Goal: Complete application form

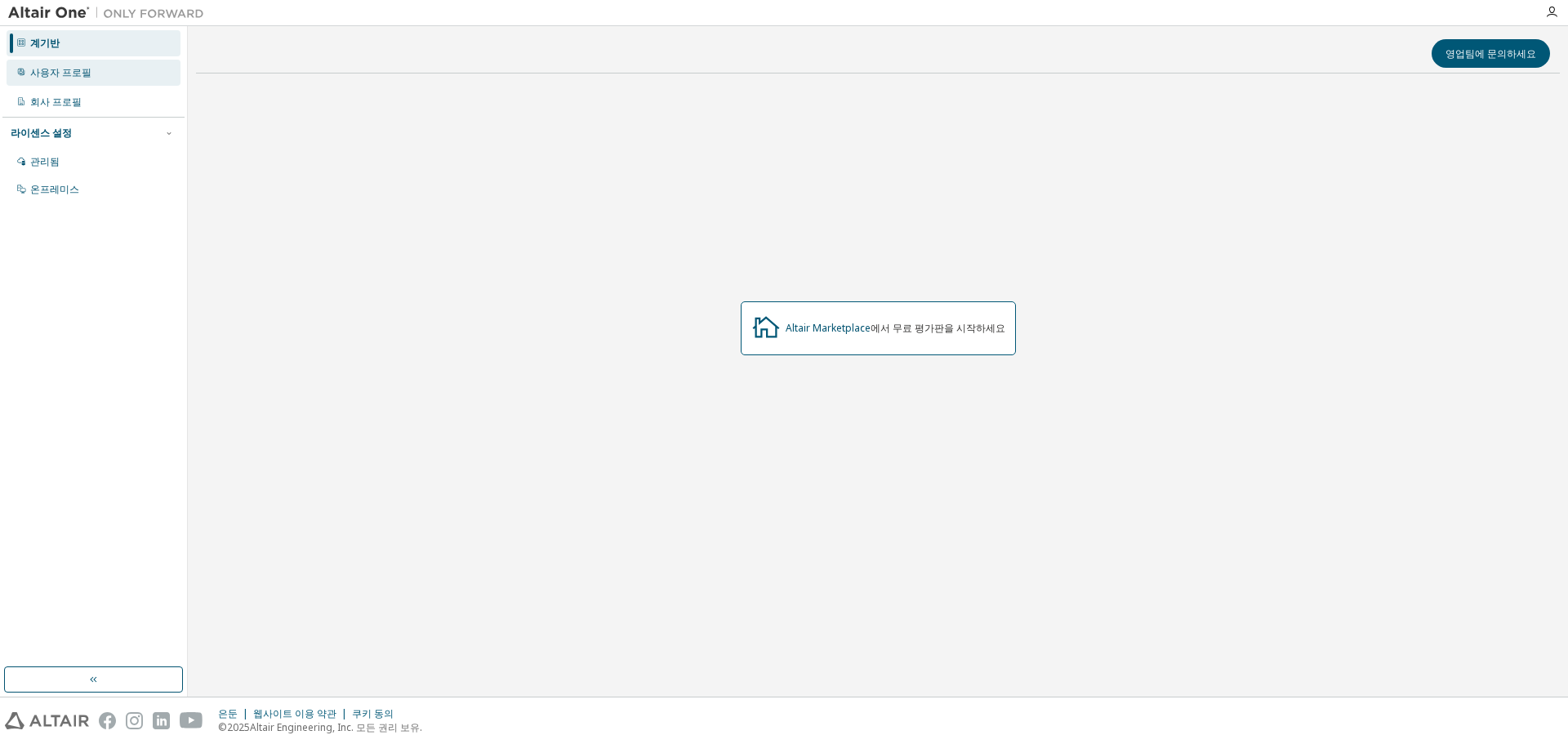
click at [65, 78] on font "사용자 프로필" at bounding box center [60, 72] width 61 height 14
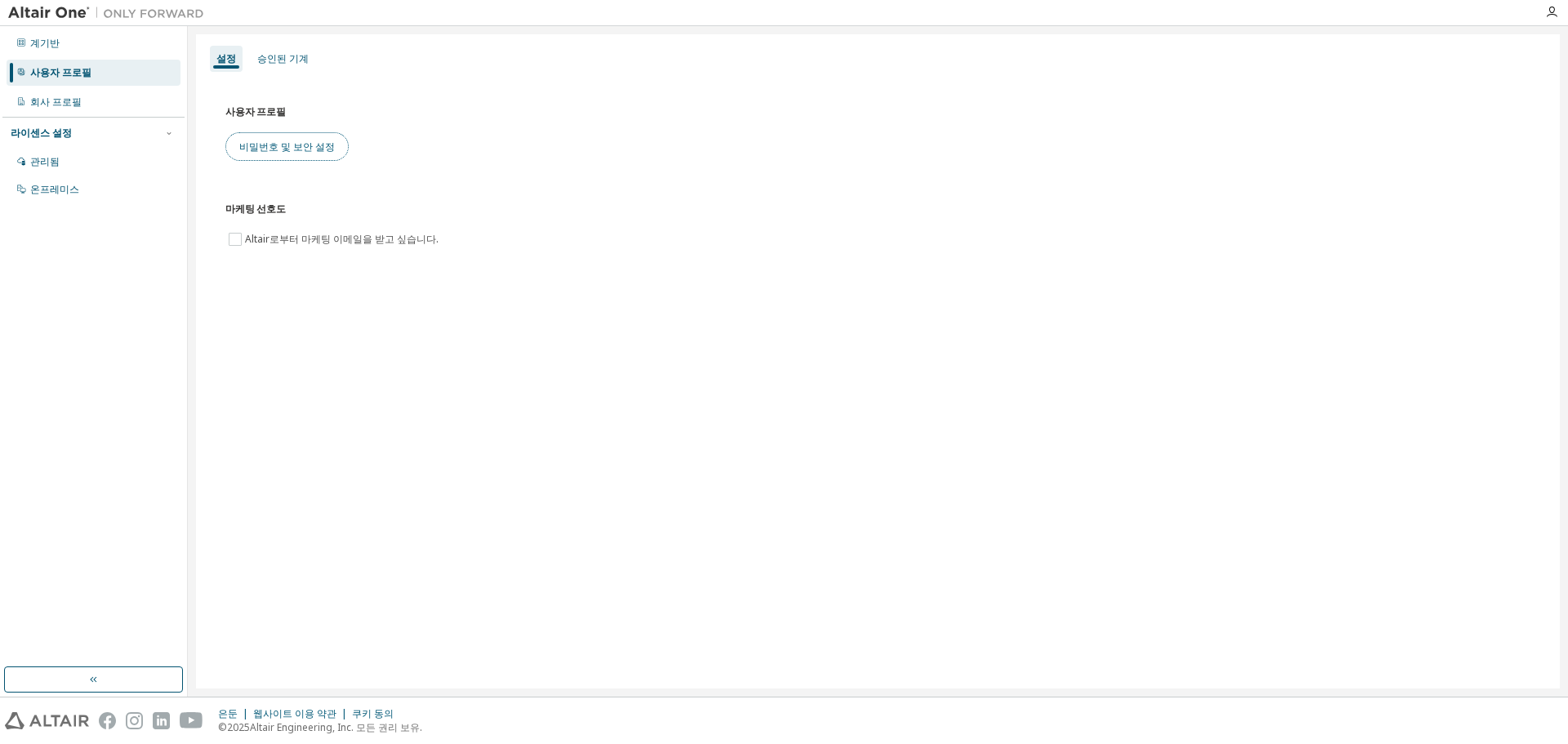
click at [315, 148] on font "비밀번호 및 보안 설정" at bounding box center [287, 146] width 95 height 14
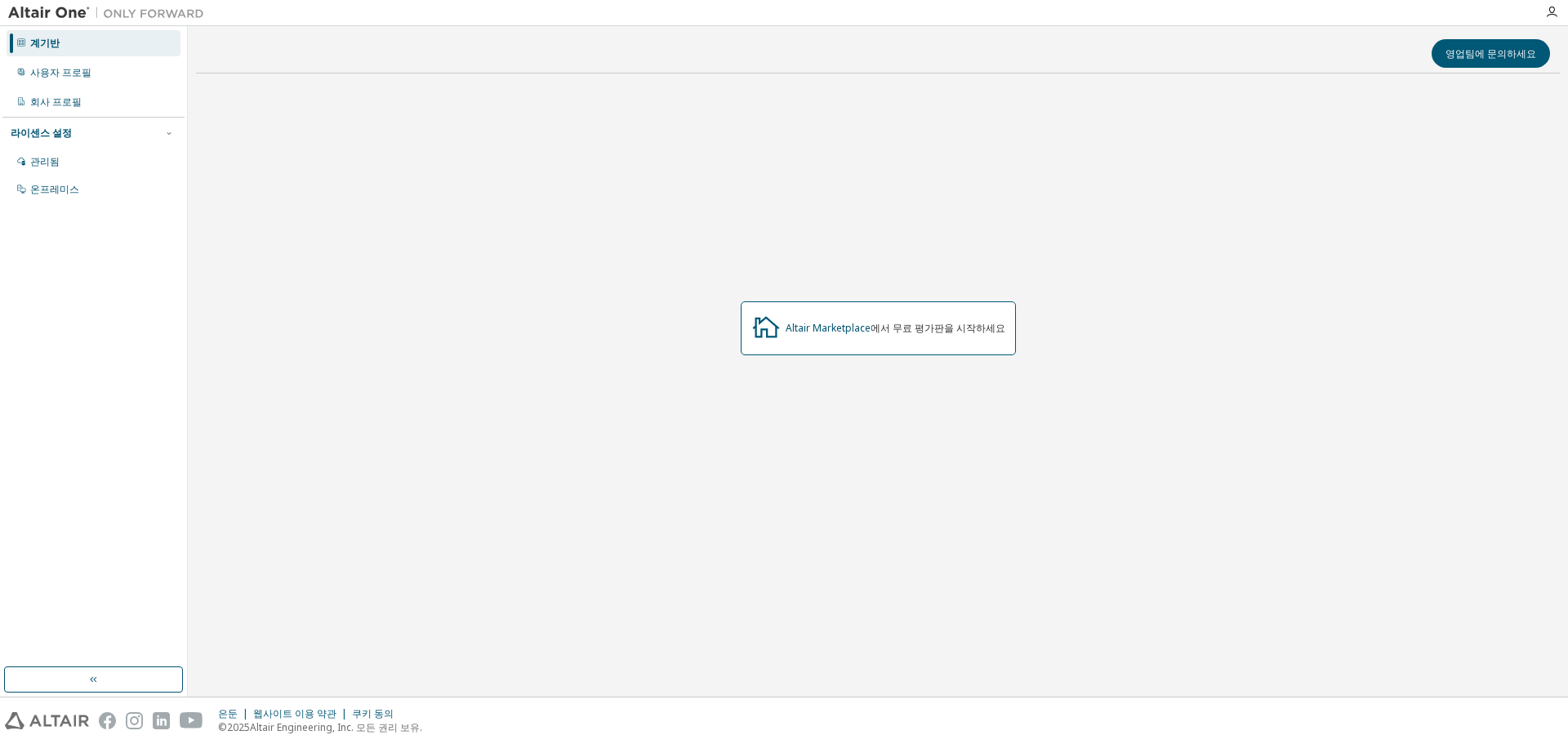
click at [55, 12] on img at bounding box center [110, 13] width 204 height 17
click at [94, 63] on div "사용자 프로필" at bounding box center [93, 72] width 174 height 26
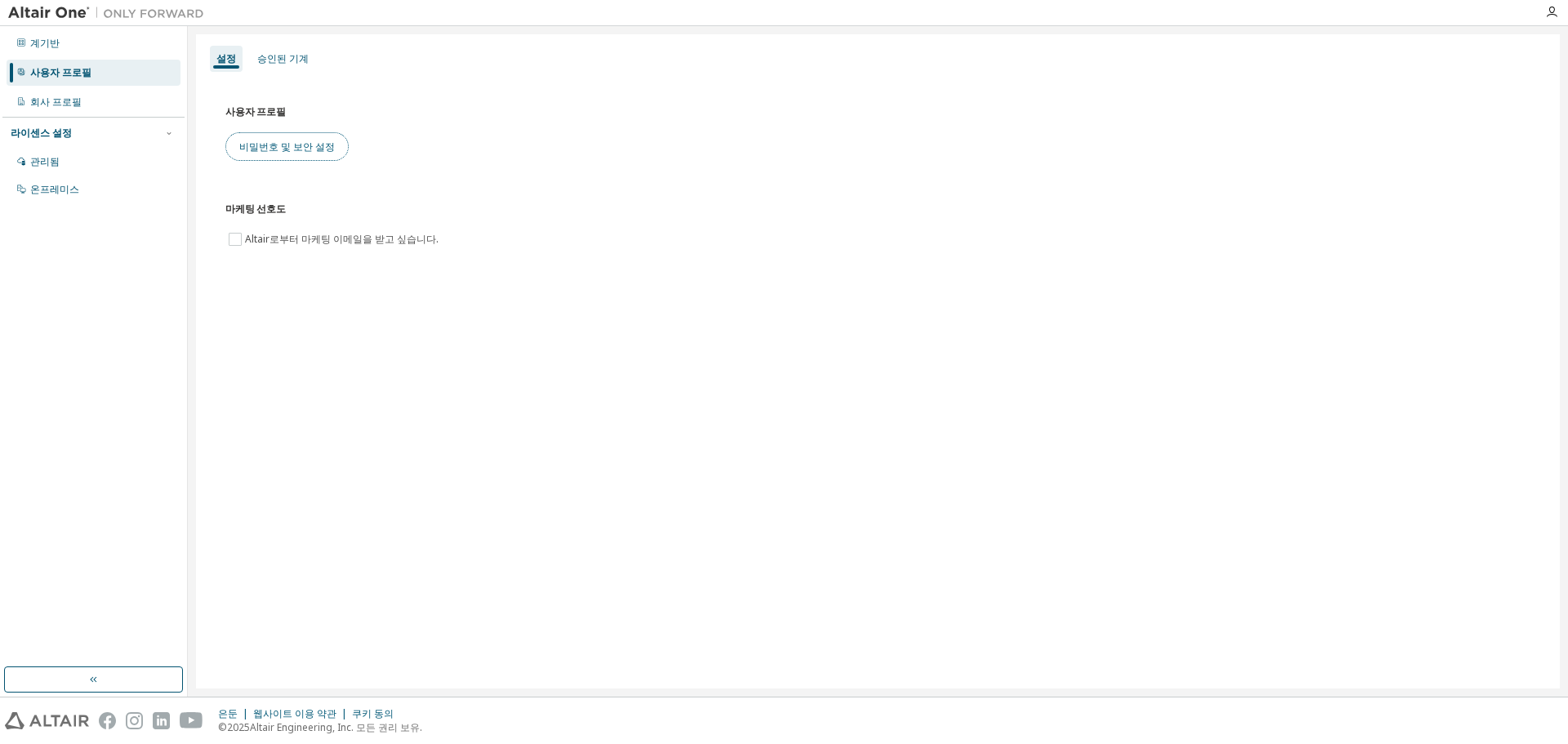
click at [292, 145] on font "비밀번호 및 보안 설정" at bounding box center [287, 146] width 95 height 14
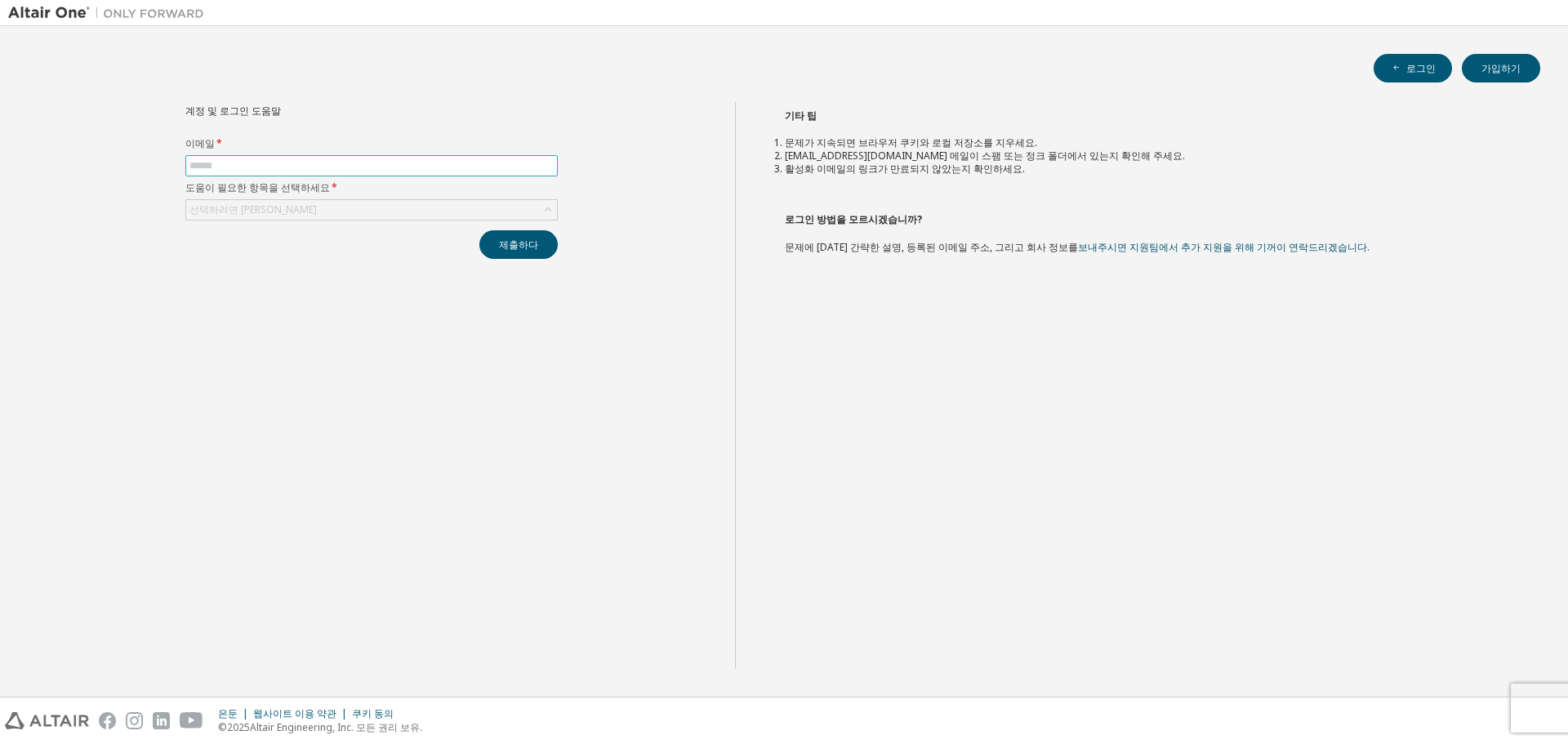
click at [350, 167] on input "text" at bounding box center [372, 166] width 364 height 13
click at [353, 168] on input "text" at bounding box center [372, 166] width 364 height 13
type input "**********"
click at [480, 231] on button "제출하다" at bounding box center [519, 244] width 79 height 28
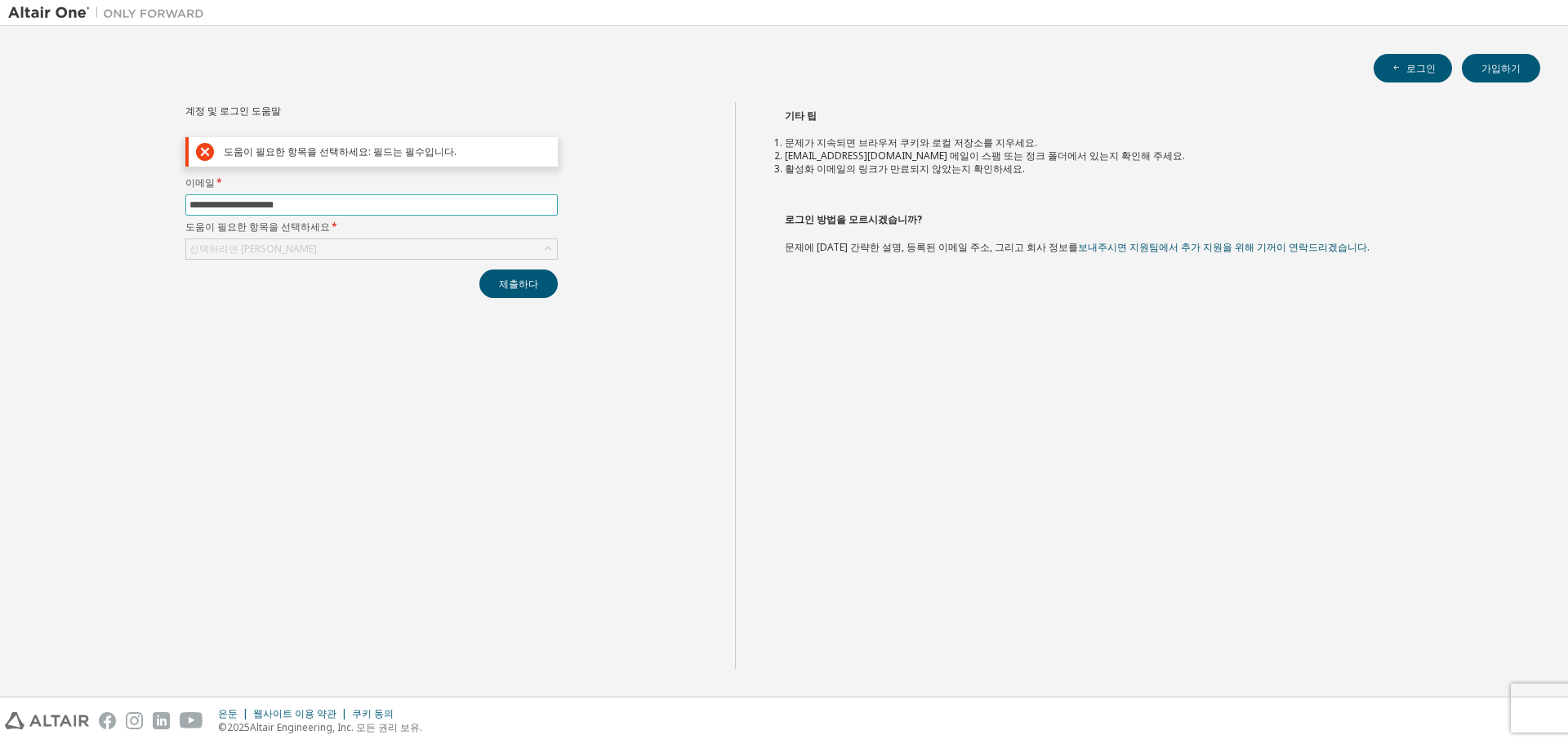
drag, startPoint x: 334, startPoint y: 205, endPoint x: 161, endPoint y: 207, distance: 173.0
click at [161, 207] on div "**********" at bounding box center [371, 386] width 727 height 567
click at [316, 277] on div "제출하다" at bounding box center [371, 283] width 373 height 28
click at [299, 254] on div "선택하려면 [PERSON_NAME]" at bounding box center [371, 249] width 371 height 19
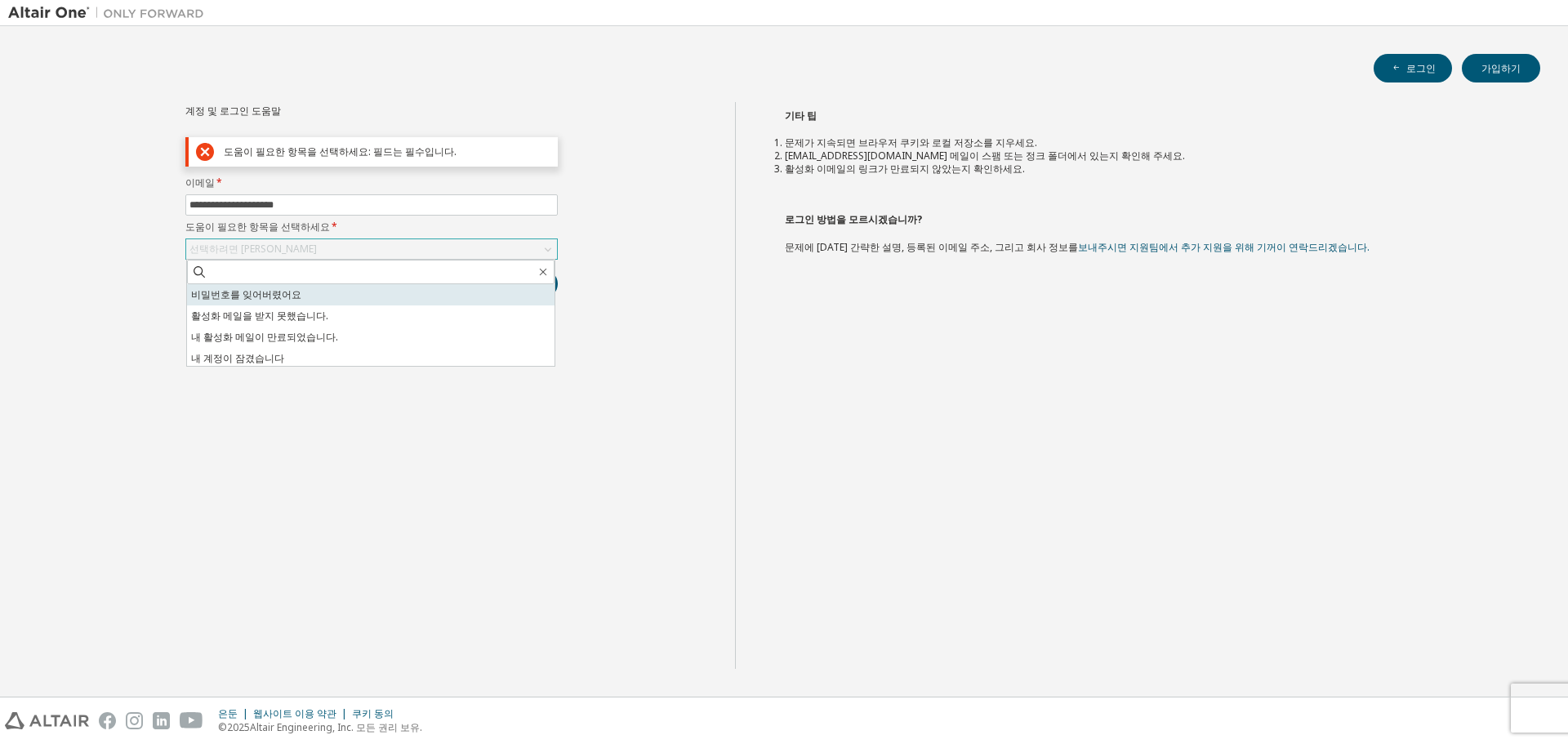
click at [294, 284] on li "비밀번호를 잊어버렸어요" at bounding box center [371, 295] width 368 height 21
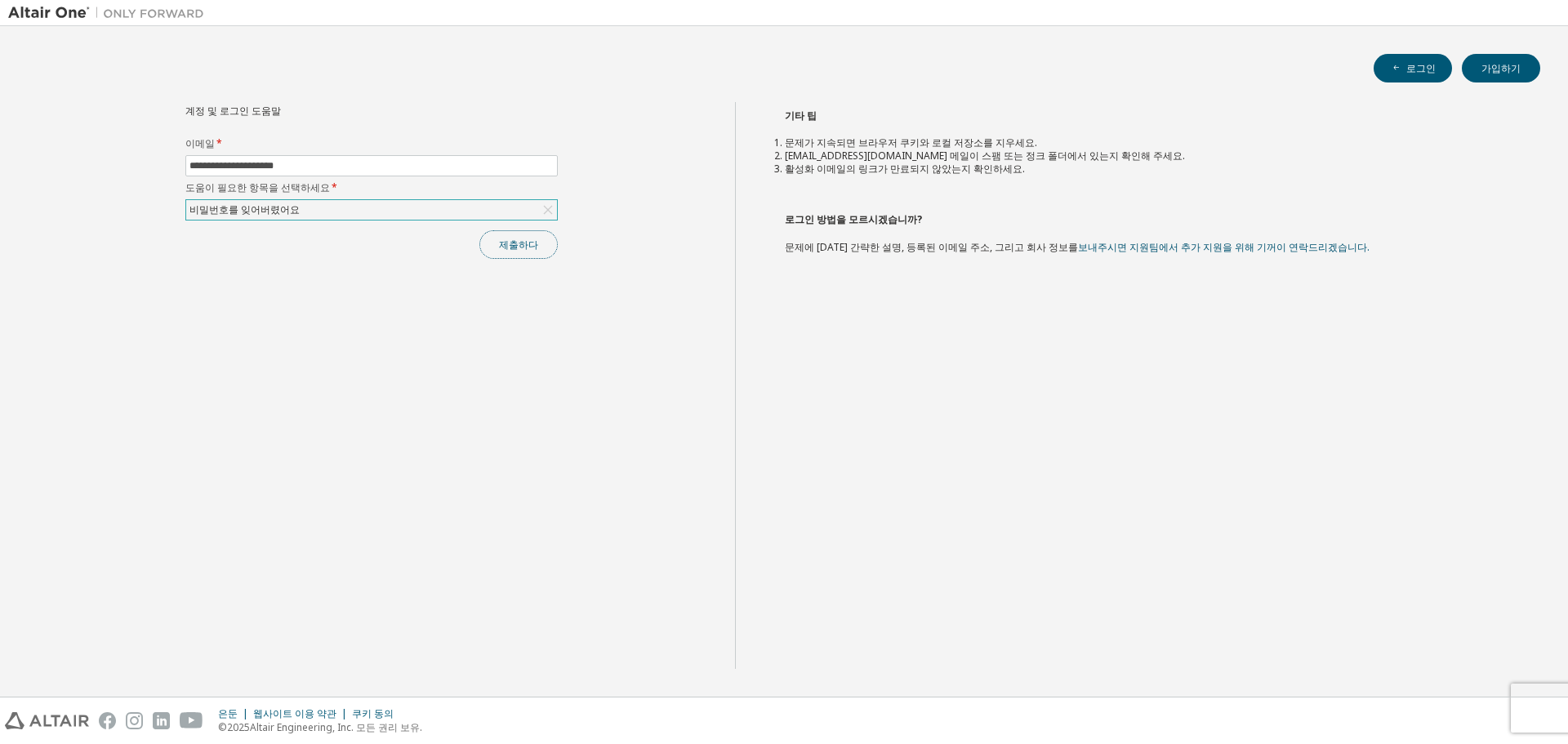
click at [514, 252] on button "제출하다" at bounding box center [519, 244] width 79 height 28
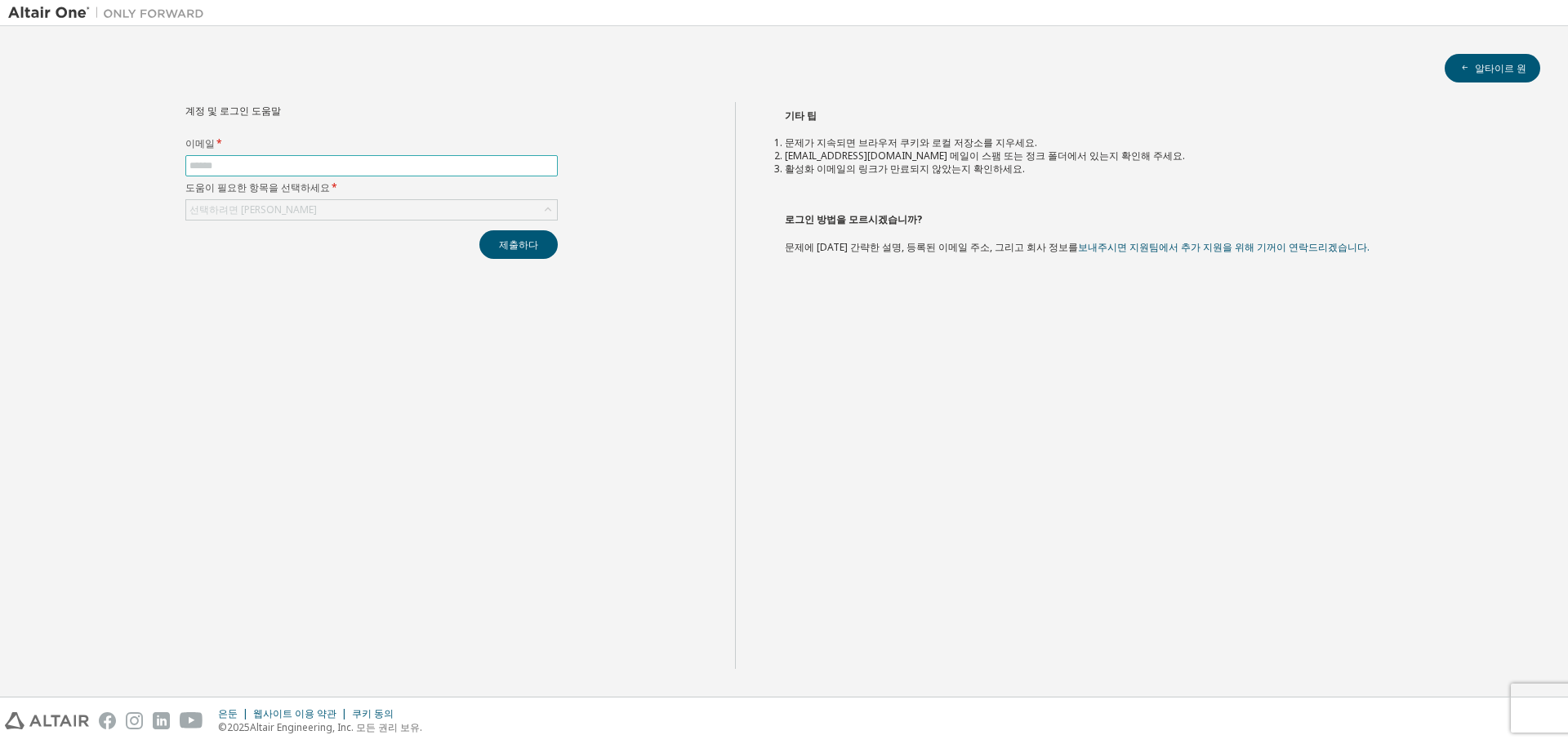
click at [324, 167] on input "text" at bounding box center [372, 166] width 364 height 13
type input "**********"
click at [322, 209] on div "선택하려면 [PERSON_NAME]" at bounding box center [371, 210] width 371 height 19
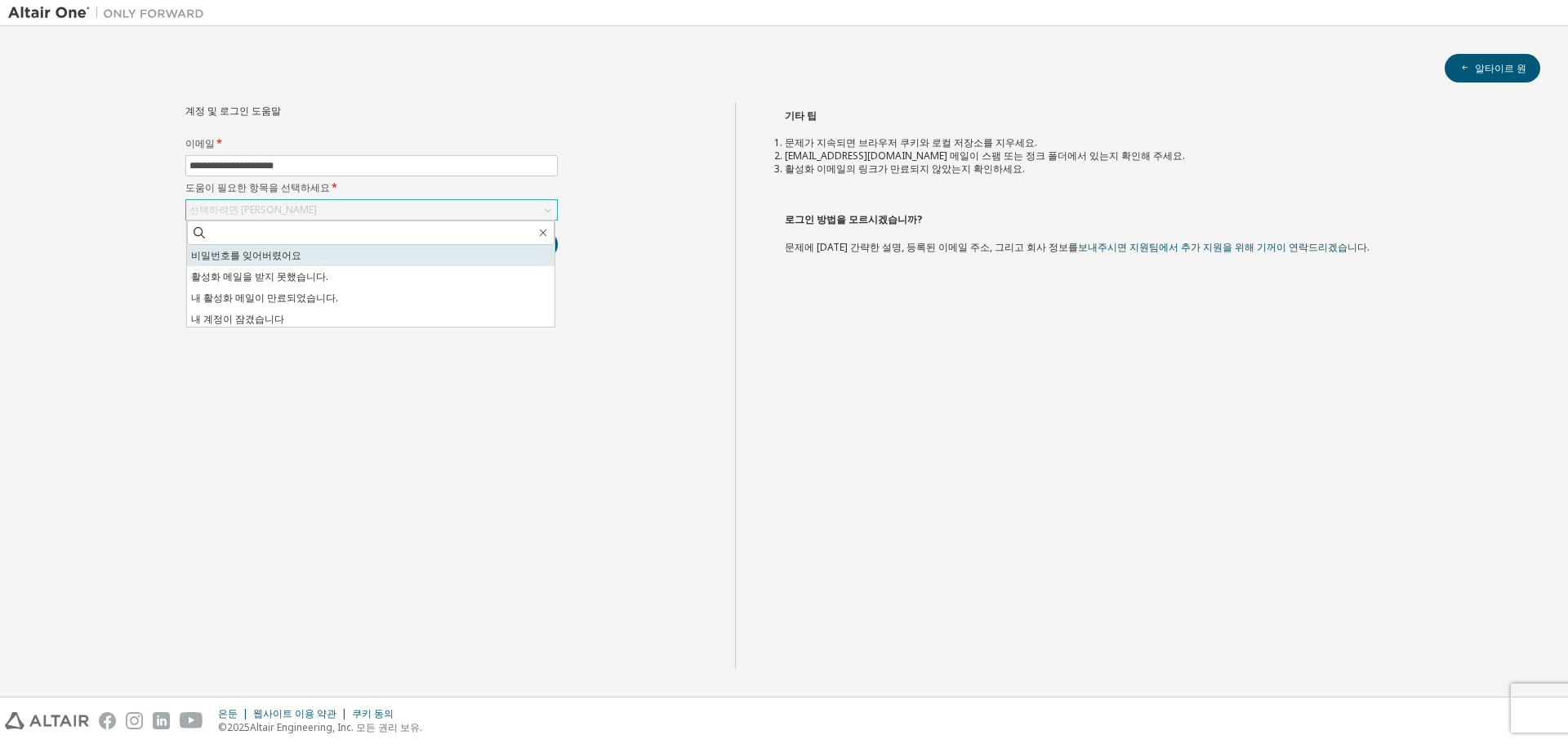
click at [314, 261] on li "비밀번호를 잊어버렸어요" at bounding box center [371, 256] width 368 height 21
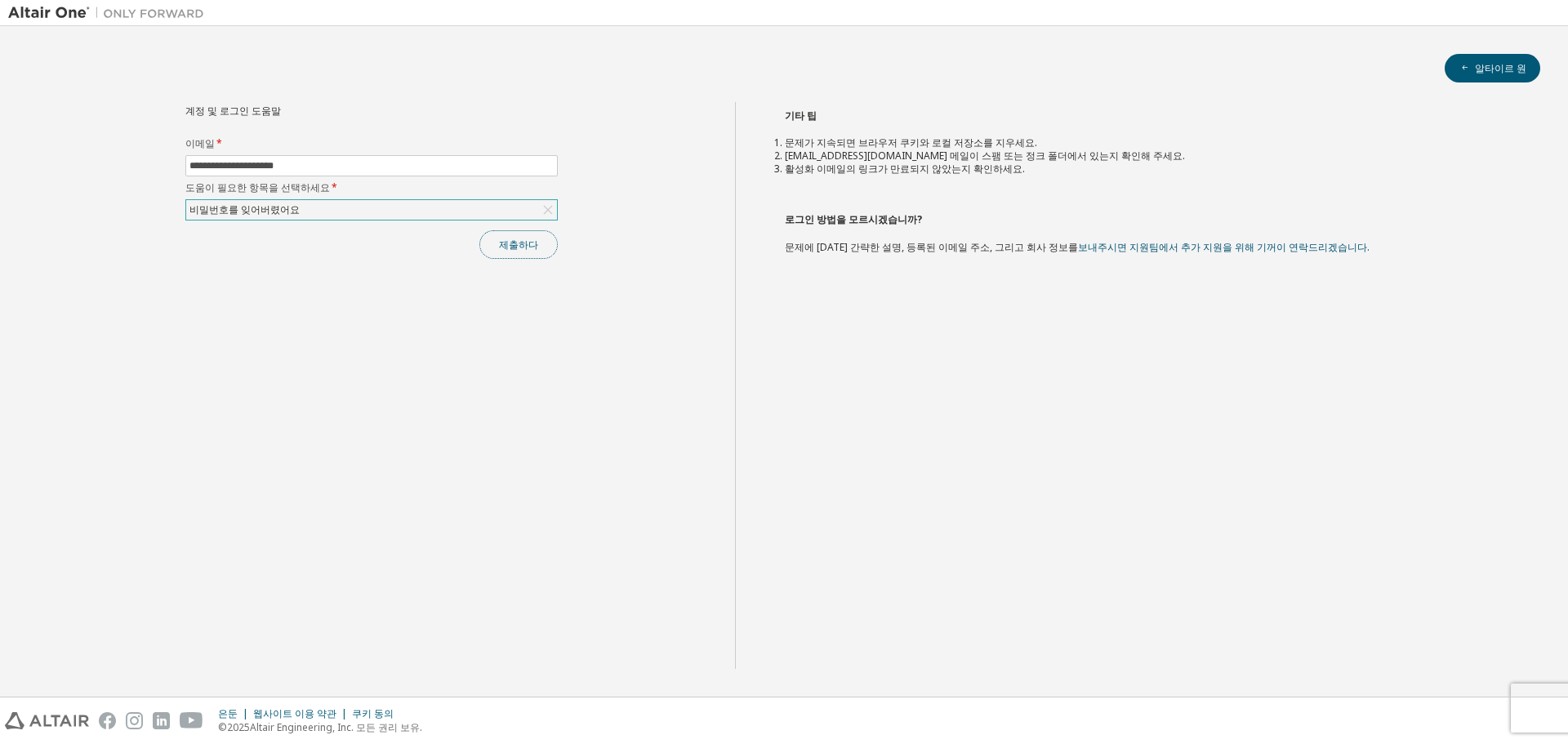
click at [541, 246] on button "제출하다" at bounding box center [519, 244] width 79 height 28
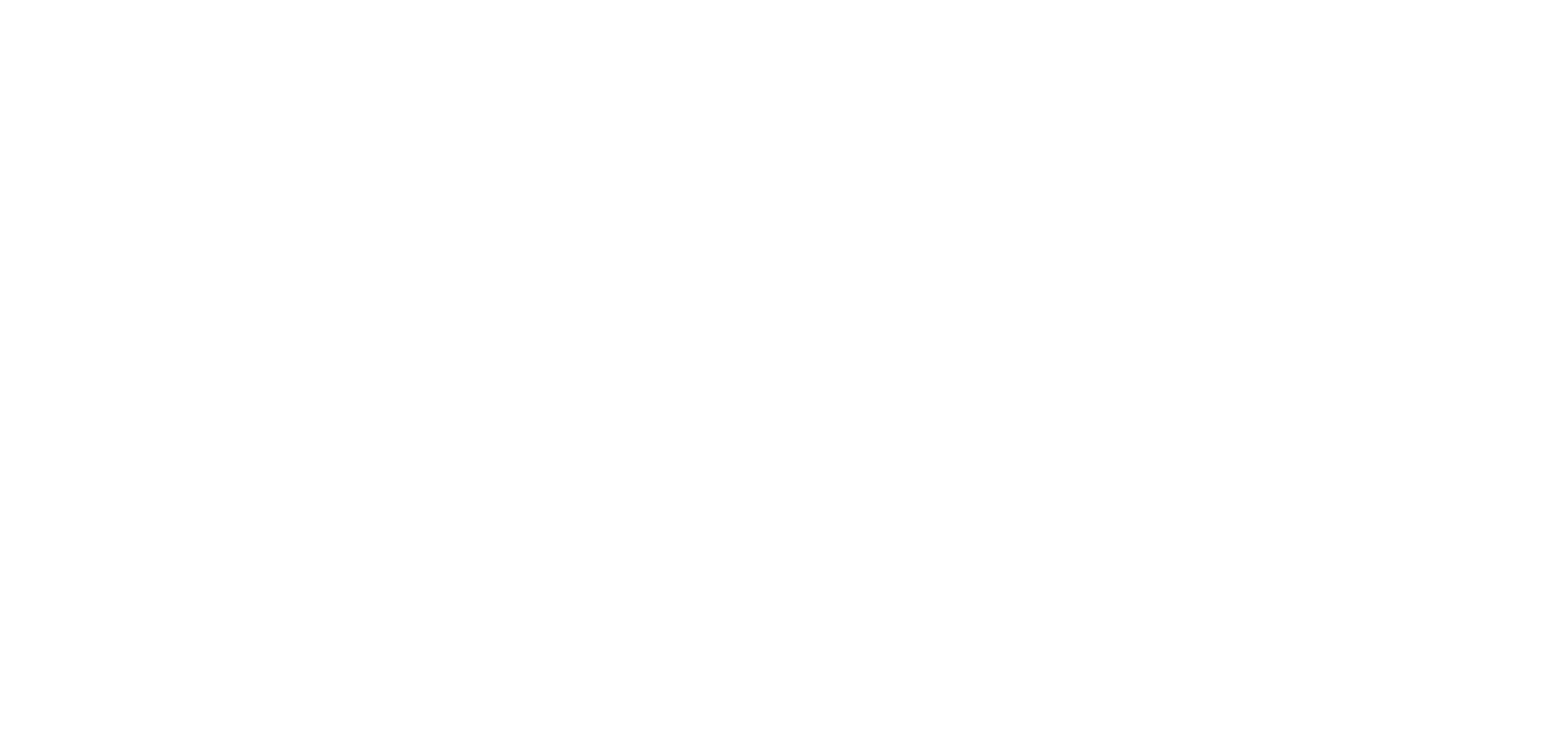
click at [456, 231] on div at bounding box center [784, 372] width 1568 height 744
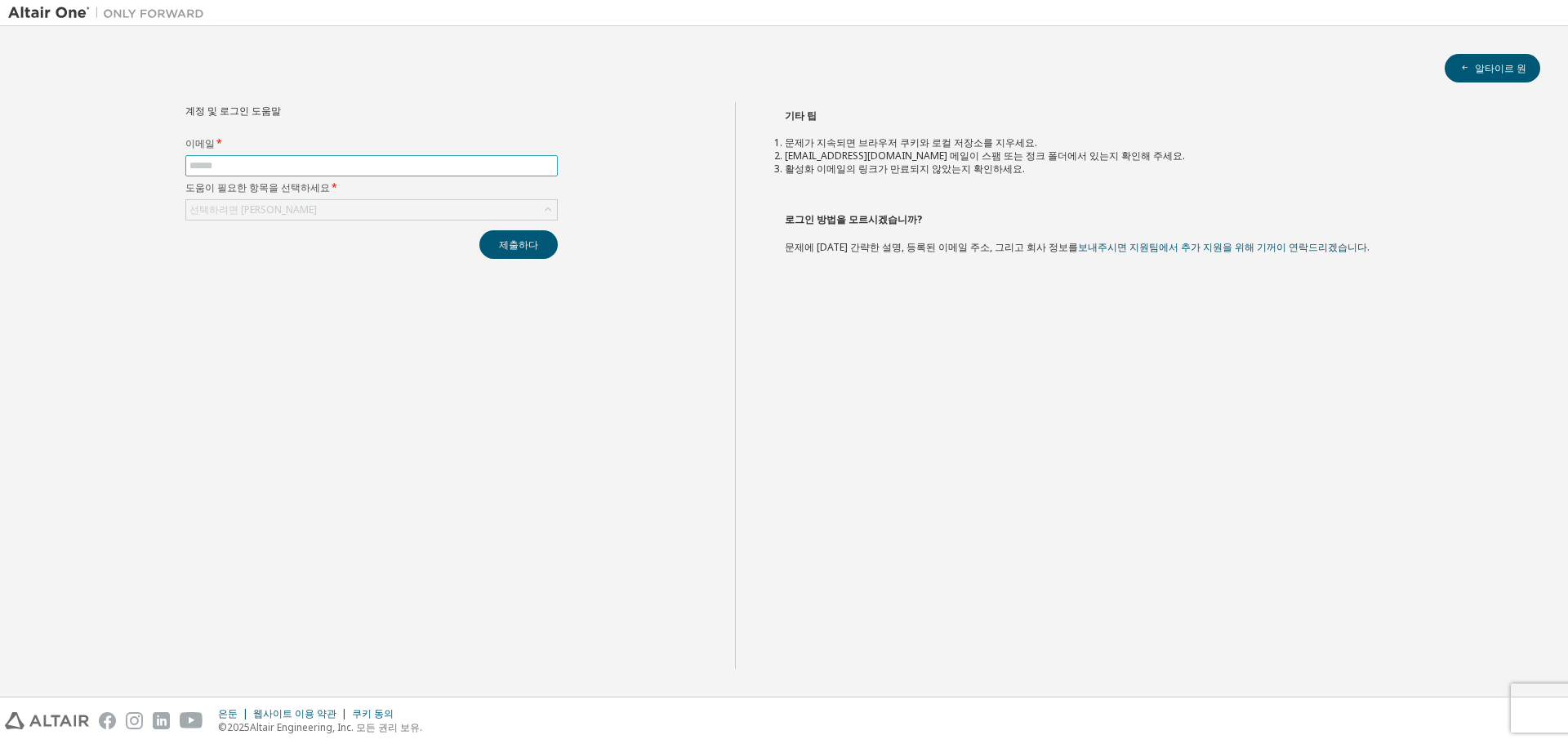
click at [272, 168] on input "text" at bounding box center [372, 166] width 364 height 13
type input "**********"
click at [308, 211] on div "선택하려면 [PERSON_NAME]" at bounding box center [371, 210] width 371 height 19
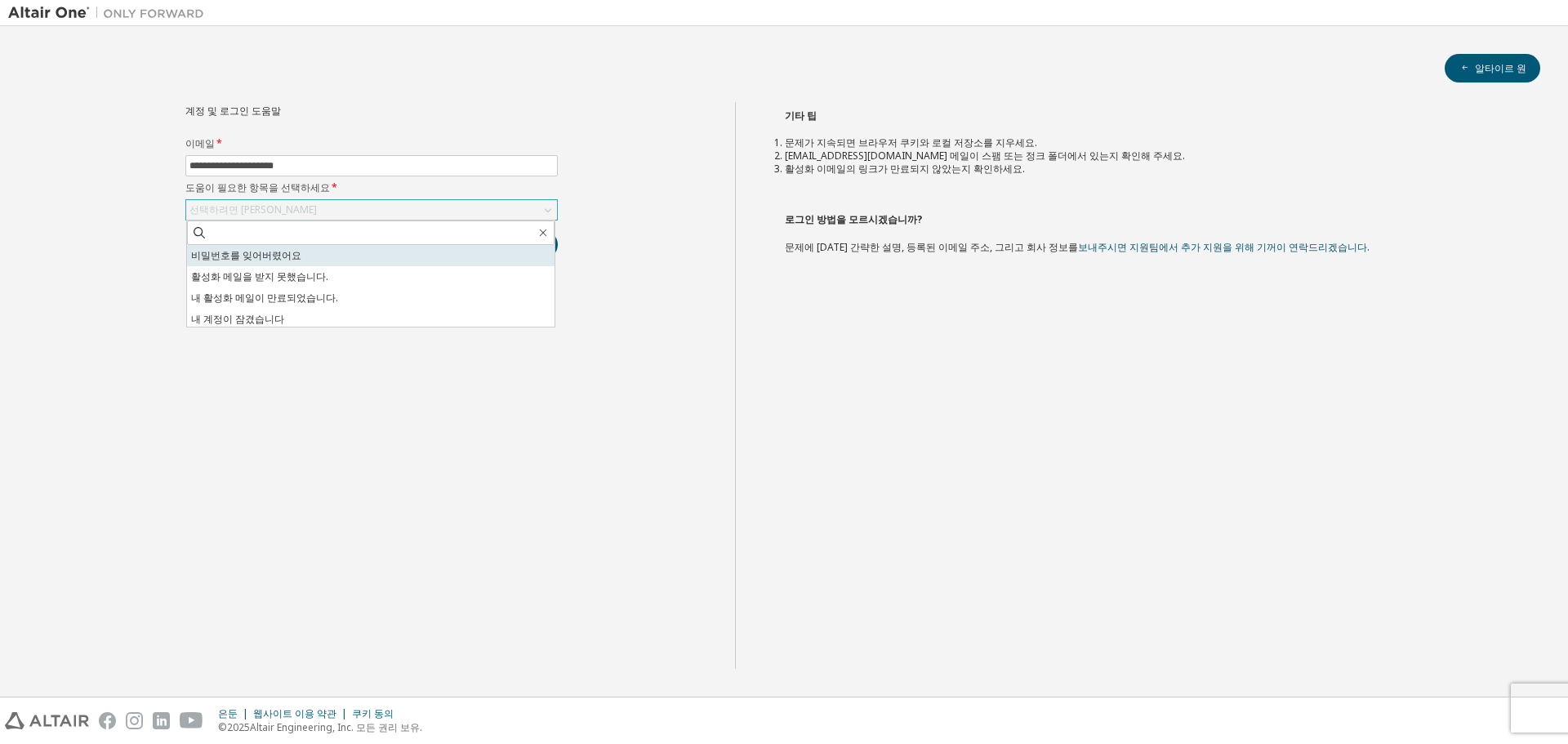
click at [302, 254] on li "비밀번호를 잊어버렸어요" at bounding box center [371, 256] width 368 height 21
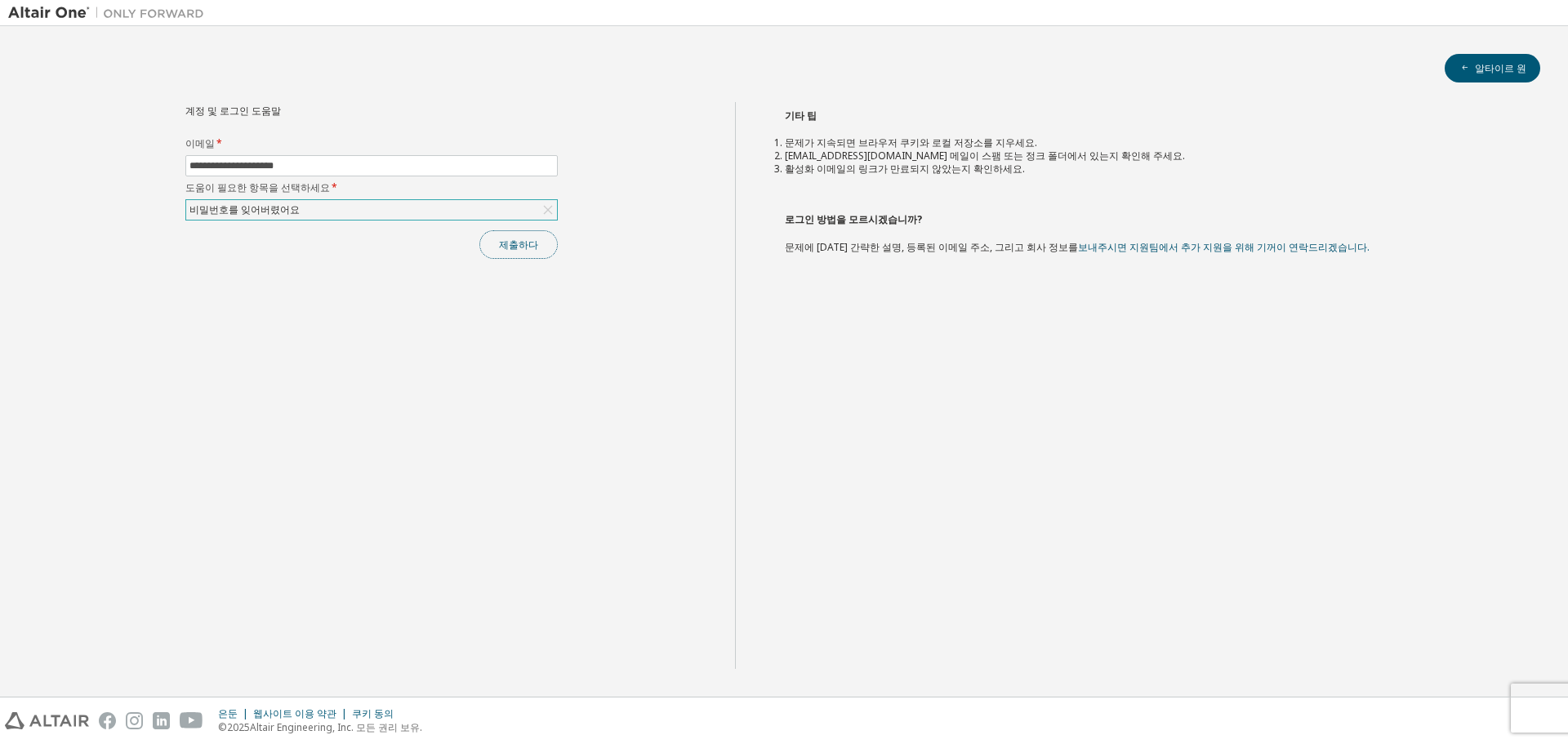
click at [529, 238] on font "제출하다" at bounding box center [519, 244] width 39 height 14
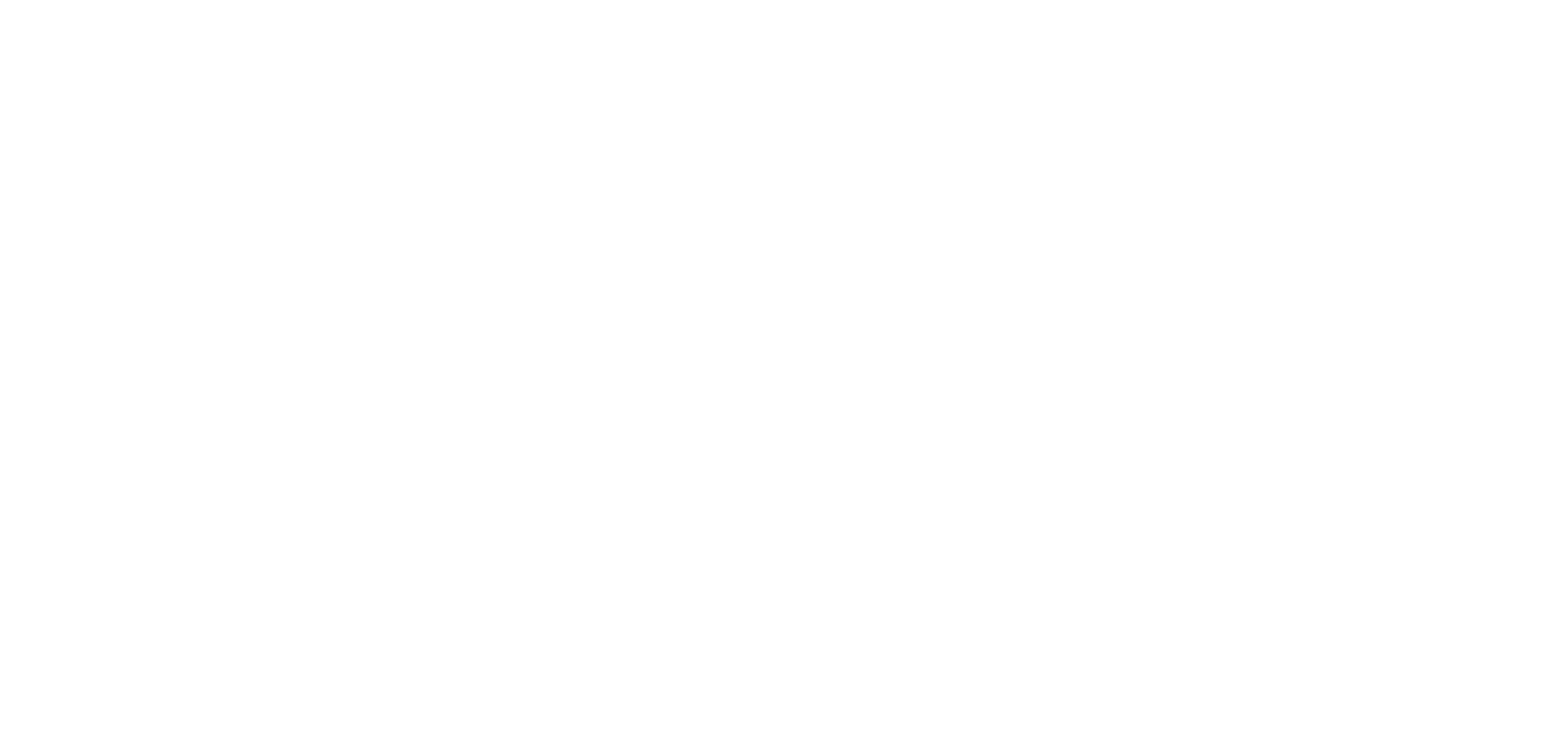
click at [783, 153] on div at bounding box center [784, 372] width 1568 height 744
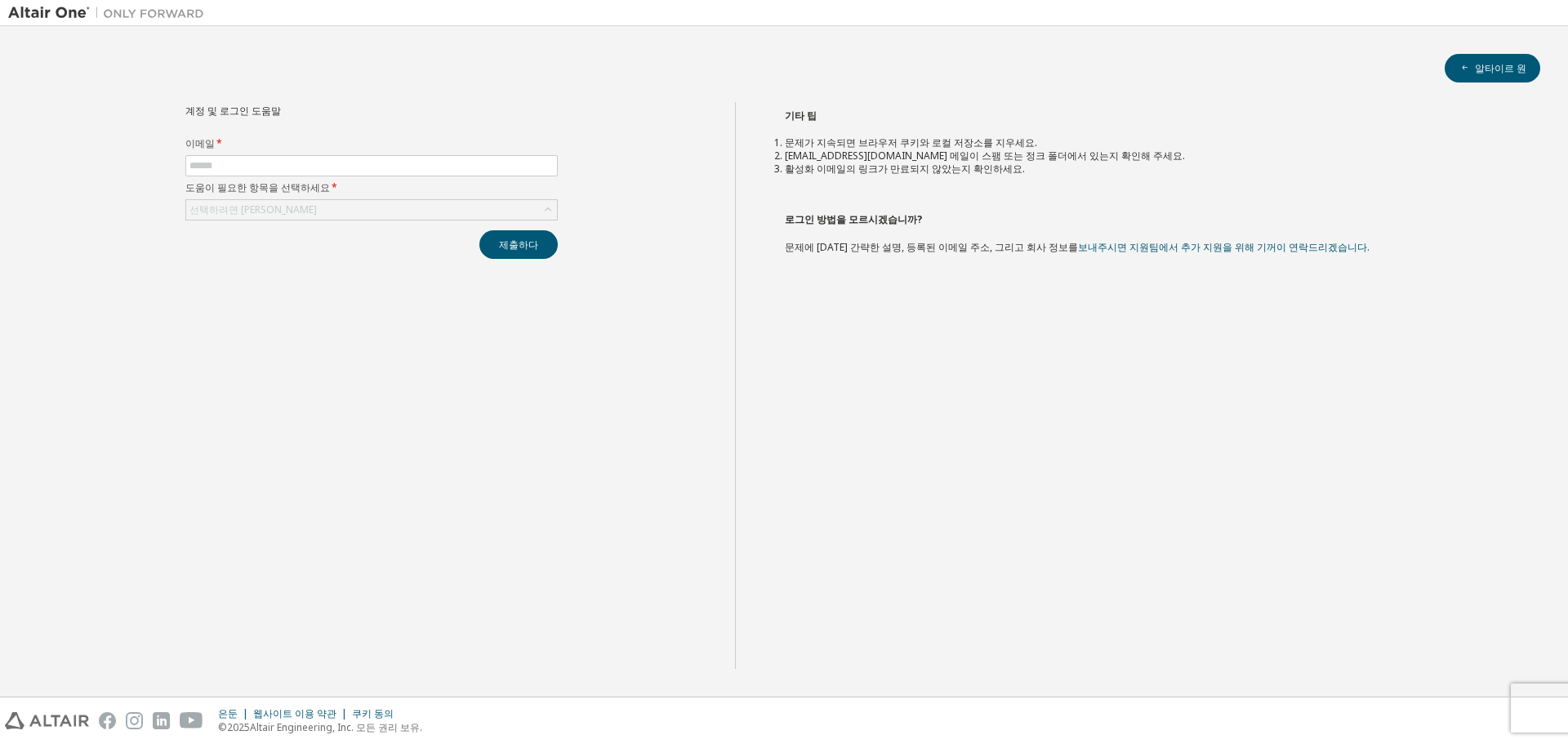
click at [1080, 130] on div "기타 팁 문제가 지속되면 브라우저 쿠키와 로컬 저장소를 지우세요. noreply@okta.com 메일이 스팸 또는 정크 폴더에서 있는지 확인해…" at bounding box center [1148, 386] width 825 height 567
drag, startPoint x: 1039, startPoint y: 155, endPoint x: 780, endPoint y: 145, distance: 259.2
click at [784, 145] on ol "문제가 지속되면 브라우저 쿠키와 로컬 저장소를 지우세요. noreply@okta.com 메일이 스팸 또는 정크 폴더에서 있는지 확인해 주세요.…" at bounding box center [1148, 156] width 727 height 39
click at [1068, 155] on font "[EMAIL_ADDRESS][DOMAIN_NAME] 메일이 스팸 또는 정크 폴더에서 있는지 확인해 주세요." at bounding box center [984, 156] width 400 height 14
drag, startPoint x: 1066, startPoint y: 172, endPoint x: 771, endPoint y: 144, distance: 296.3
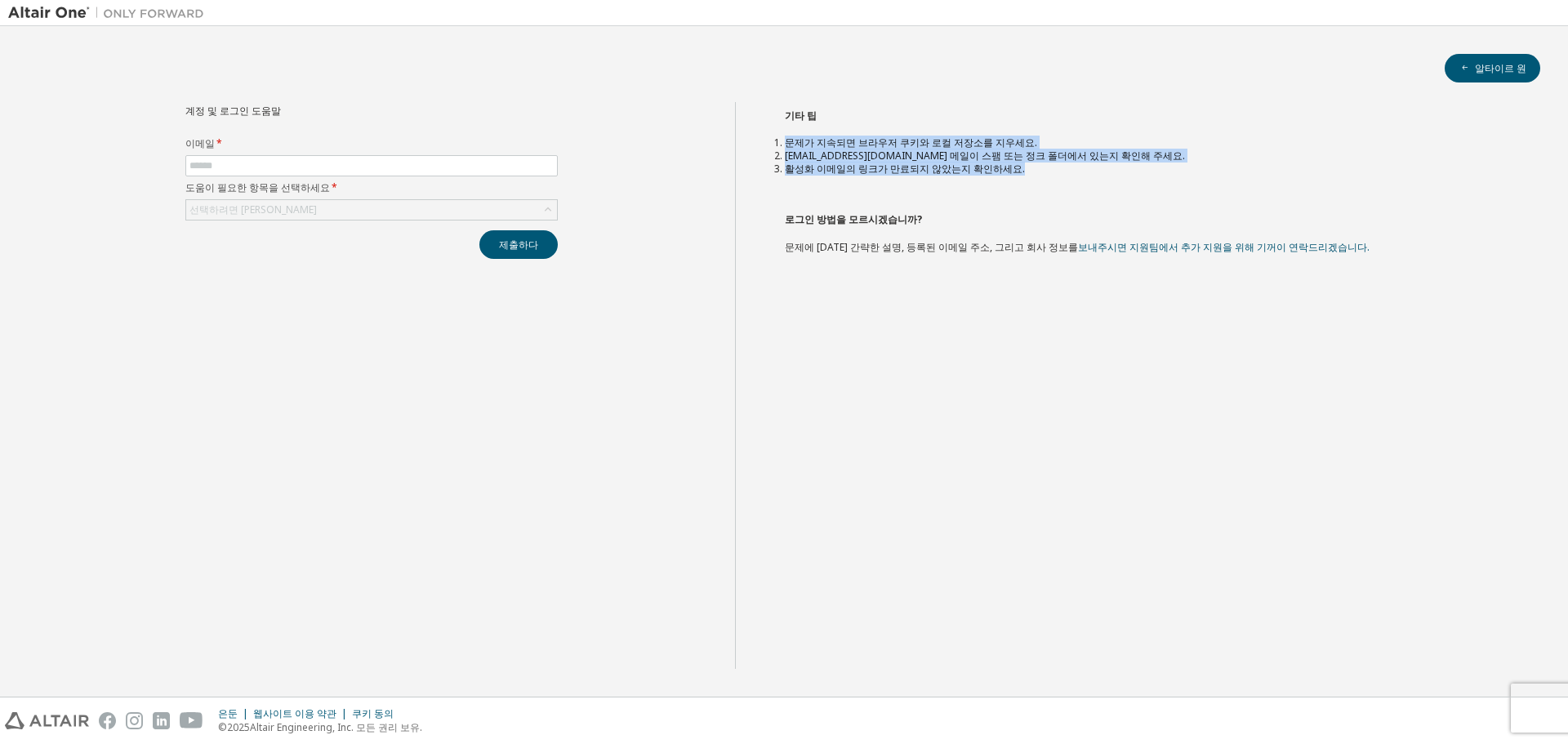
click at [771, 144] on div "기타 팁 문제가 지속되면 브라우저 쿠키와 로컬 저장소를 지우세요. noreply@okta.com 메일이 스팸 또는 정크 폴더에서 있는지 확인해…" at bounding box center [1148, 386] width 825 height 567
click at [806, 181] on div "기타 팁 문제가 지속되면 브라우저 쿠키와 로컬 저장소를 지우세요. noreply@okta.com 메일이 스팸 또는 정크 폴더에서 있는지 확인해…" at bounding box center [1148, 386] width 825 height 567
click at [317, 165] on input "text" at bounding box center [372, 166] width 364 height 13
paste input "**********"
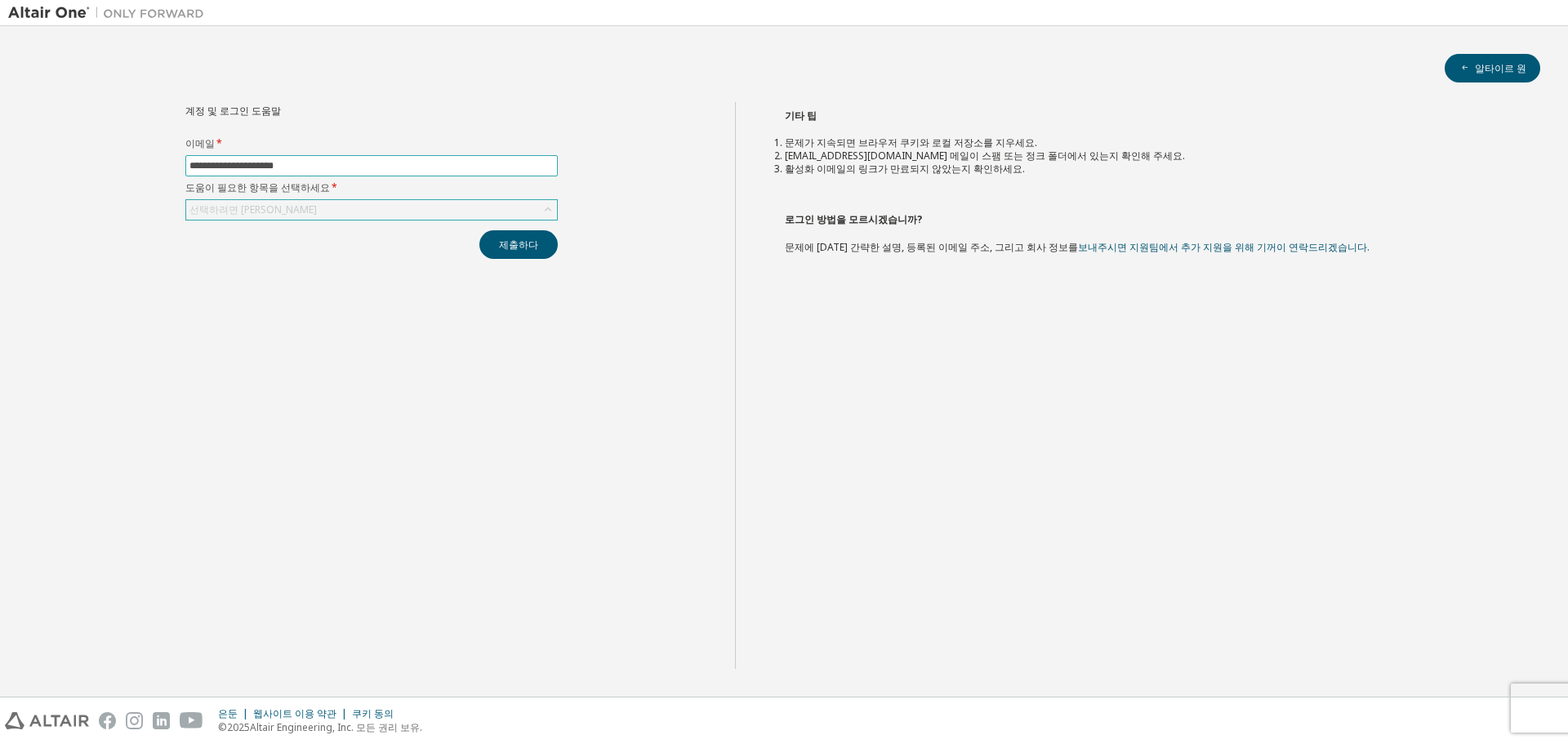
type input "**********"
click at [304, 206] on div "선택하려면 [PERSON_NAME]" at bounding box center [371, 210] width 371 height 19
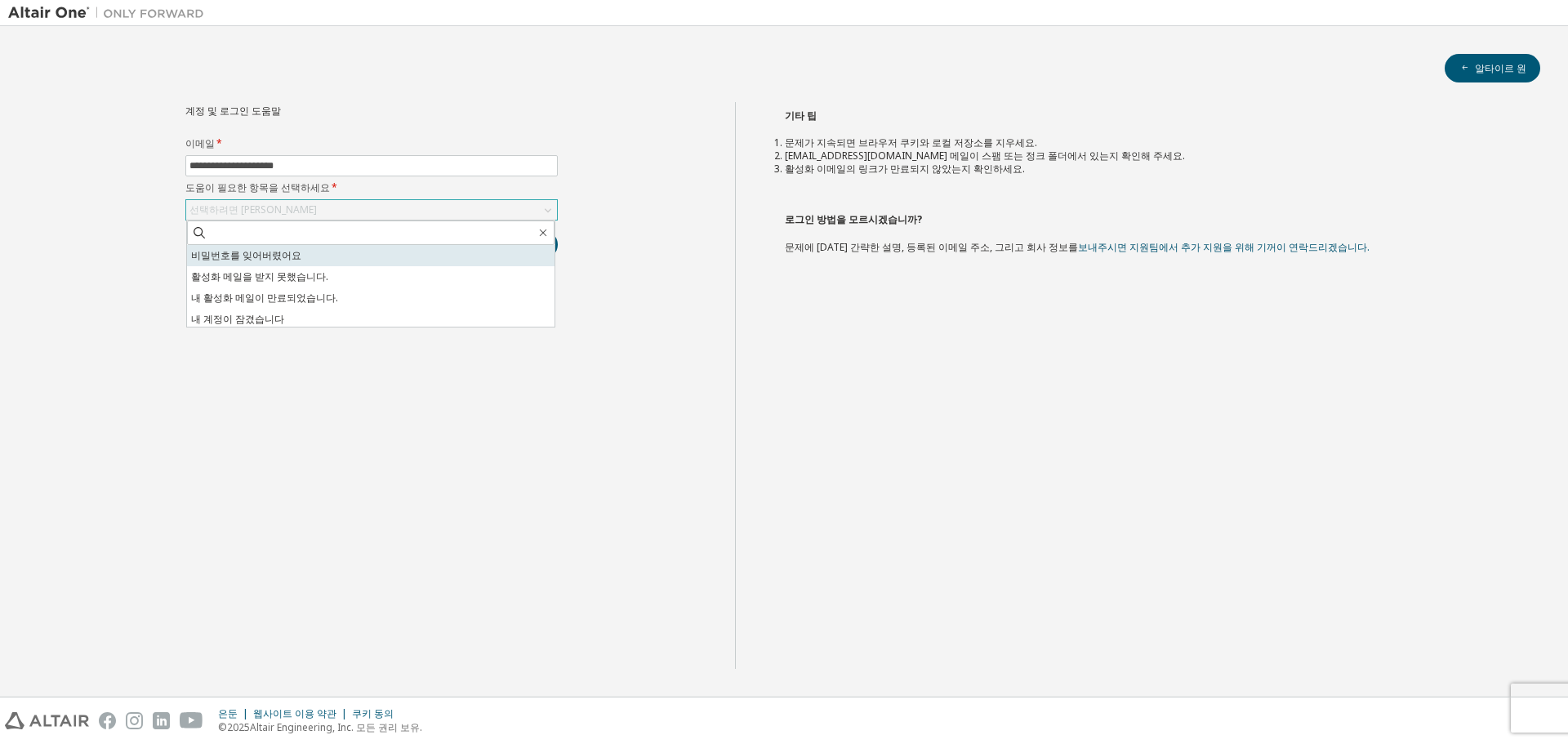
click at [289, 256] on font "비밀번호를 잊어버렸어요" at bounding box center [245, 255] width 110 height 14
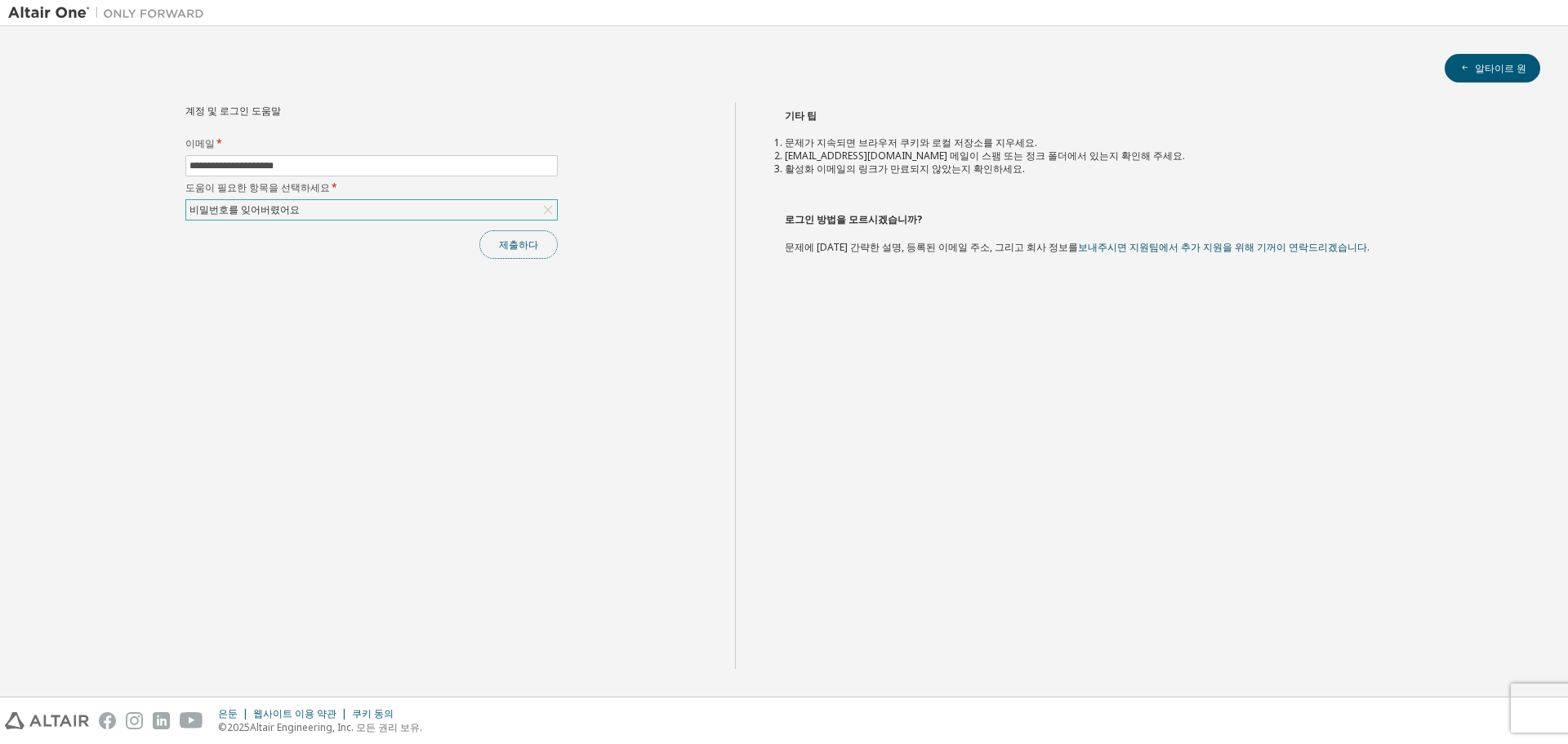
click at [521, 243] on font "제출하다" at bounding box center [519, 244] width 39 height 14
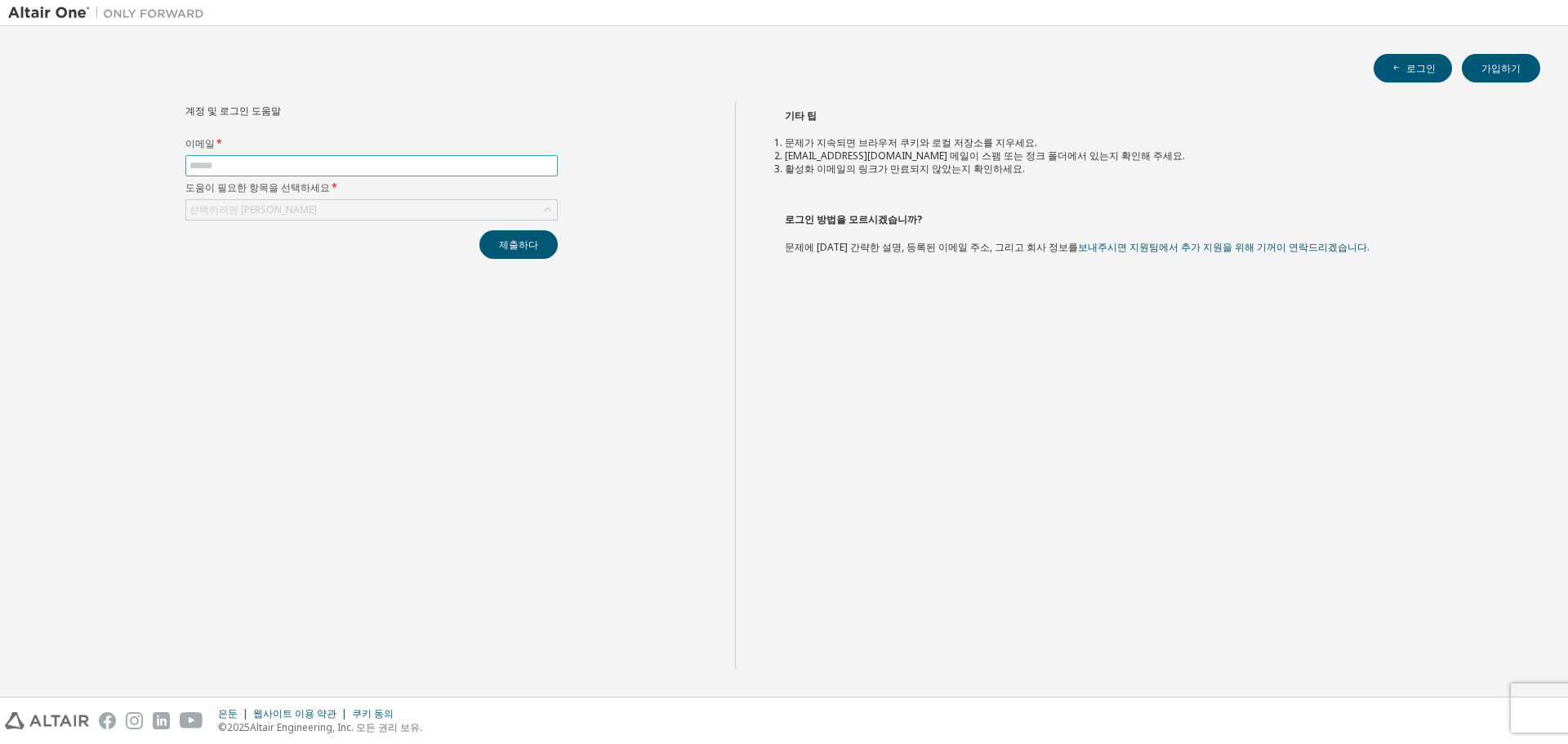
click at [345, 167] on input "text" at bounding box center [372, 166] width 364 height 13
type input "**********"
click at [310, 215] on div "선택하려면 [PERSON_NAME]" at bounding box center [371, 210] width 371 height 19
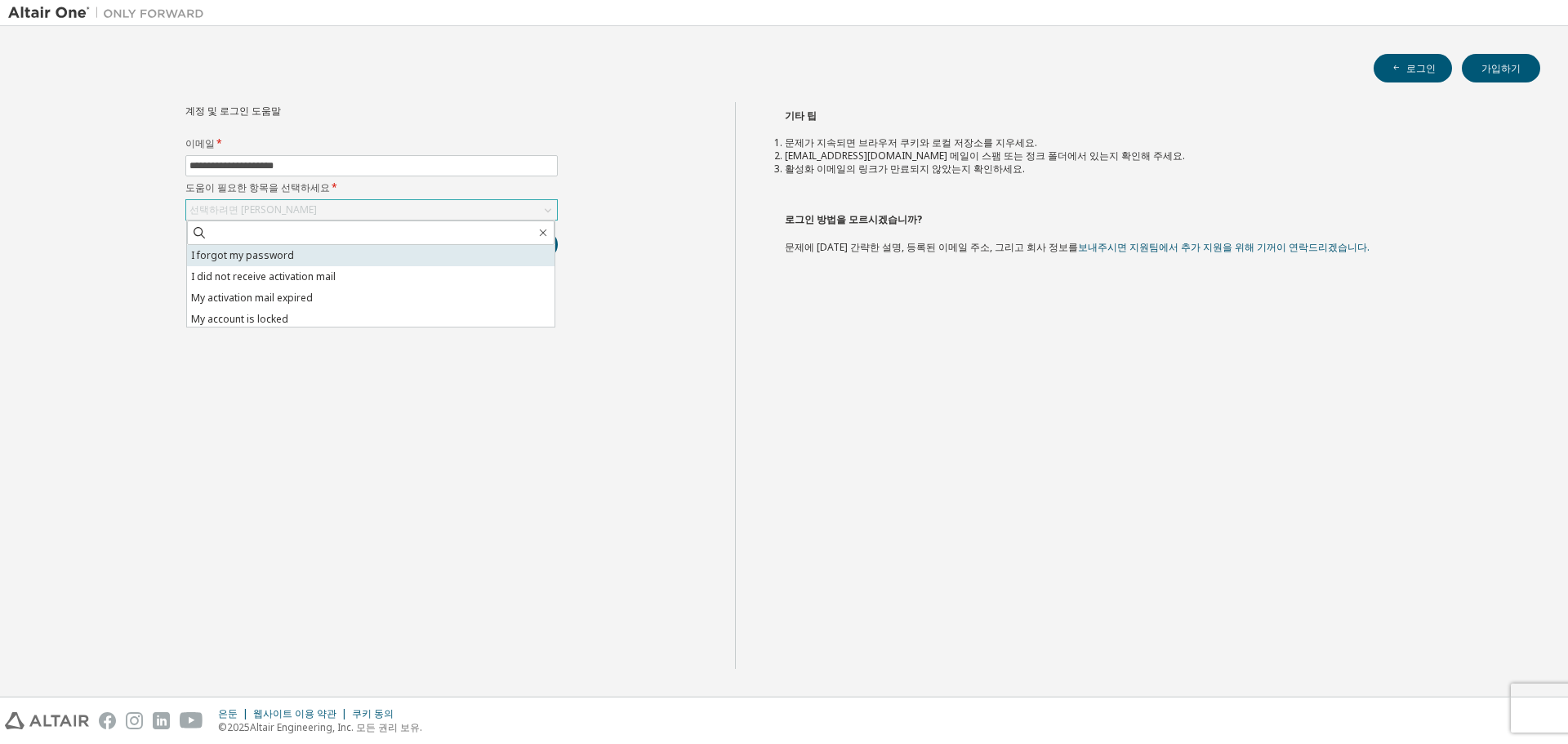
click at [283, 256] on li "I forgot my password" at bounding box center [371, 256] width 368 height 21
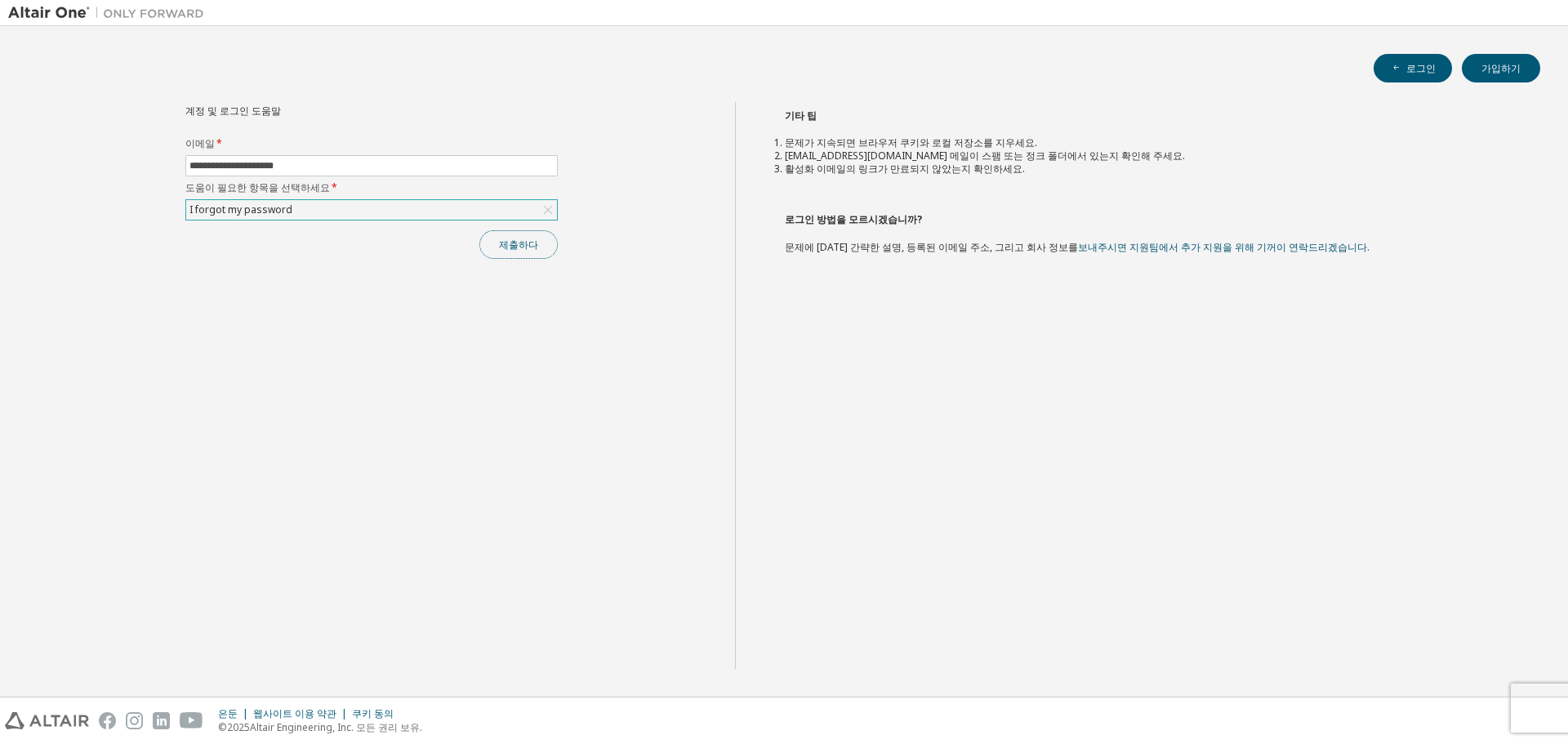
click at [493, 246] on button "제출하다" at bounding box center [519, 244] width 79 height 28
click at [297, 167] on input "text" at bounding box center [372, 166] width 364 height 13
type input "**********"
click at [297, 220] on div "선택하려면 클릭하세요" at bounding box center [371, 210] width 373 height 21
click at [312, 216] on div "선택하려면 클릭하세요" at bounding box center [371, 210] width 371 height 19
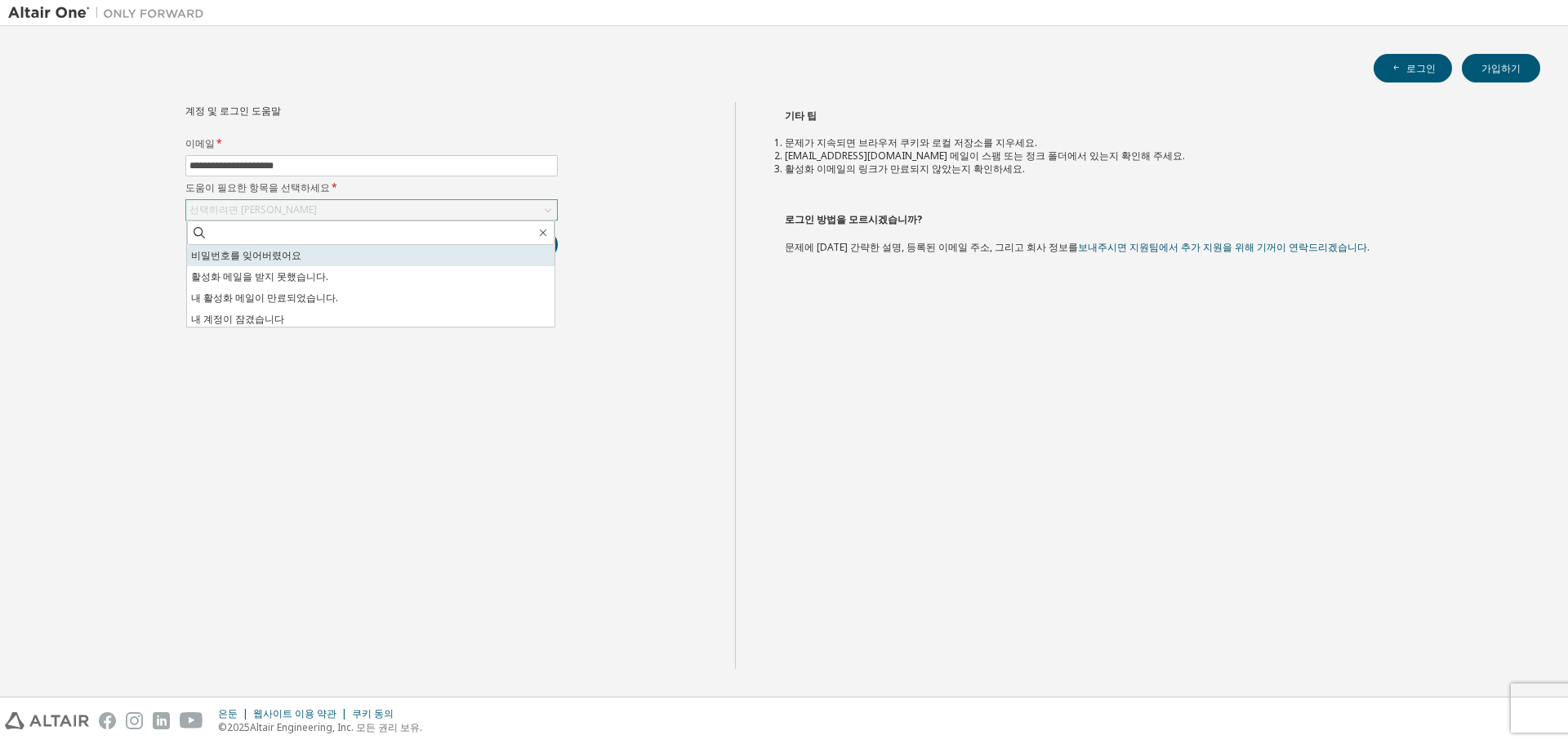
click at [327, 254] on li "비밀번호를 잊어버렸어요" at bounding box center [371, 256] width 368 height 21
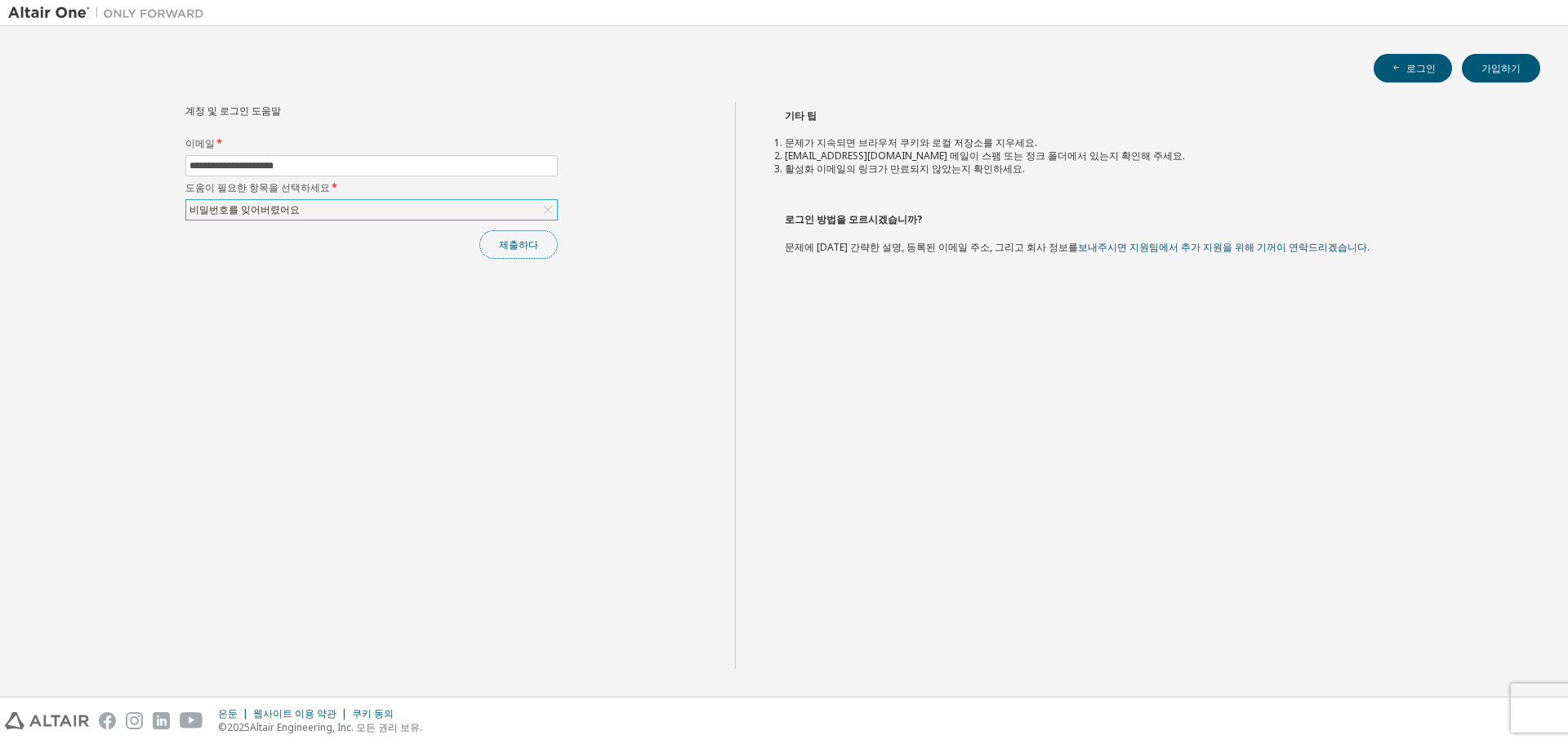
click at [530, 245] on font "제출하다" at bounding box center [519, 244] width 39 height 14
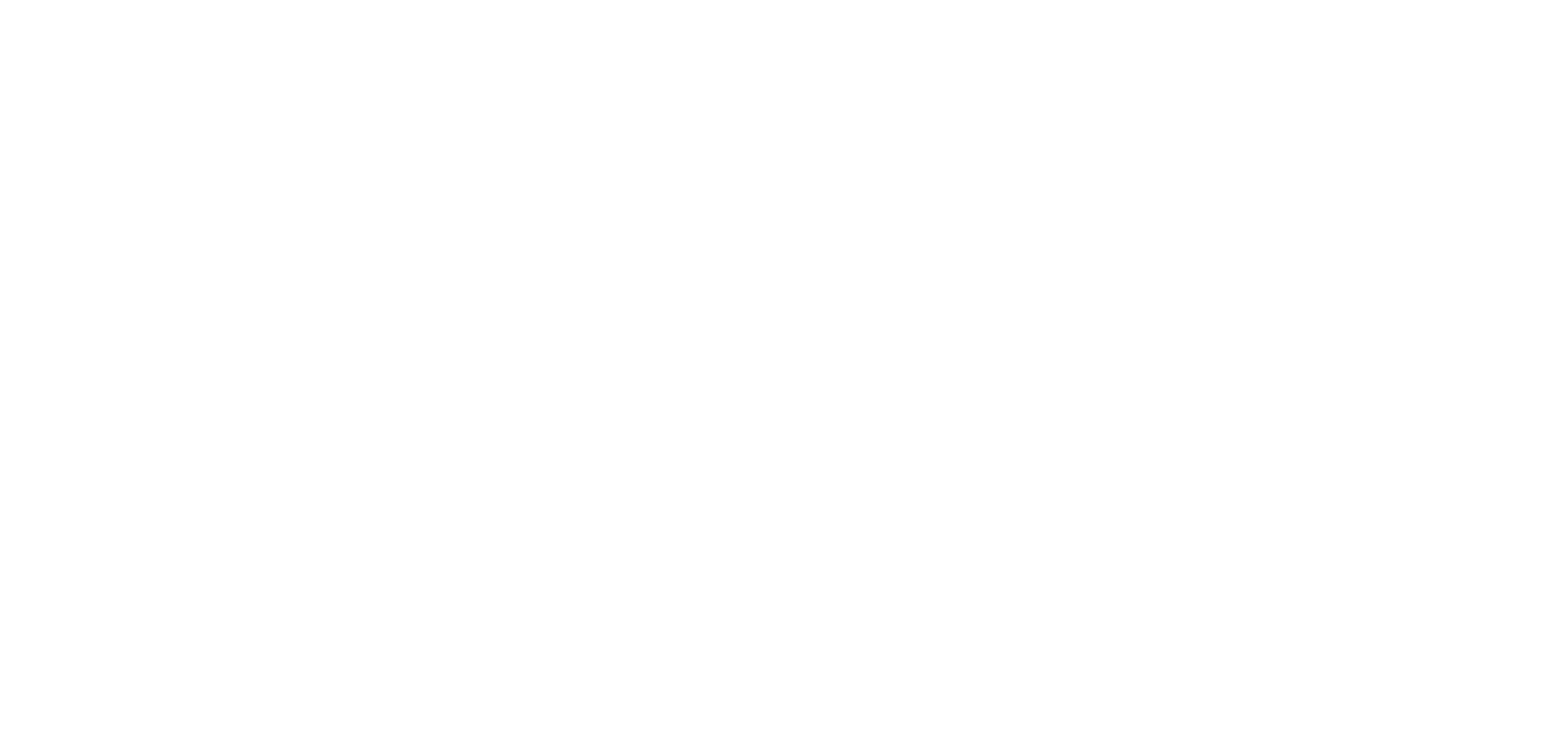
click at [1302, 239] on div at bounding box center [784, 372] width 1568 height 744
click at [1311, 243] on div at bounding box center [784, 372] width 1568 height 744
click at [1319, 243] on div at bounding box center [784, 372] width 1568 height 744
click at [644, 121] on div at bounding box center [784, 372] width 1568 height 744
click at [643, 123] on div at bounding box center [784, 372] width 1568 height 744
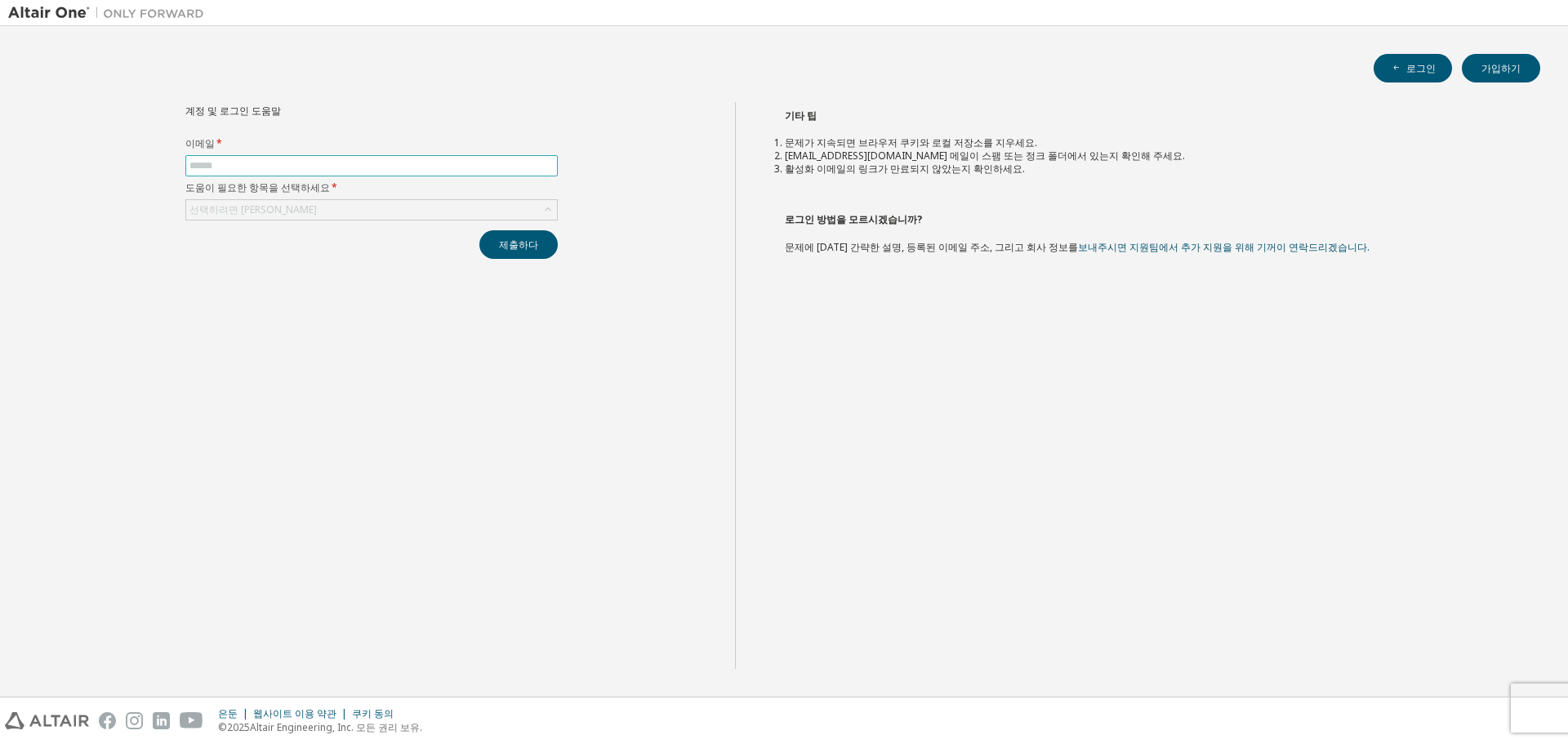
click at [353, 167] on input "text" at bounding box center [372, 166] width 364 height 13
type input "**********"
click at [337, 169] on input "**********" at bounding box center [372, 166] width 364 height 13
drag, startPoint x: 337, startPoint y: 170, endPoint x: 176, endPoint y: 169, distance: 161.0
click at [176, 169] on div "**********" at bounding box center [371, 180] width 392 height 157
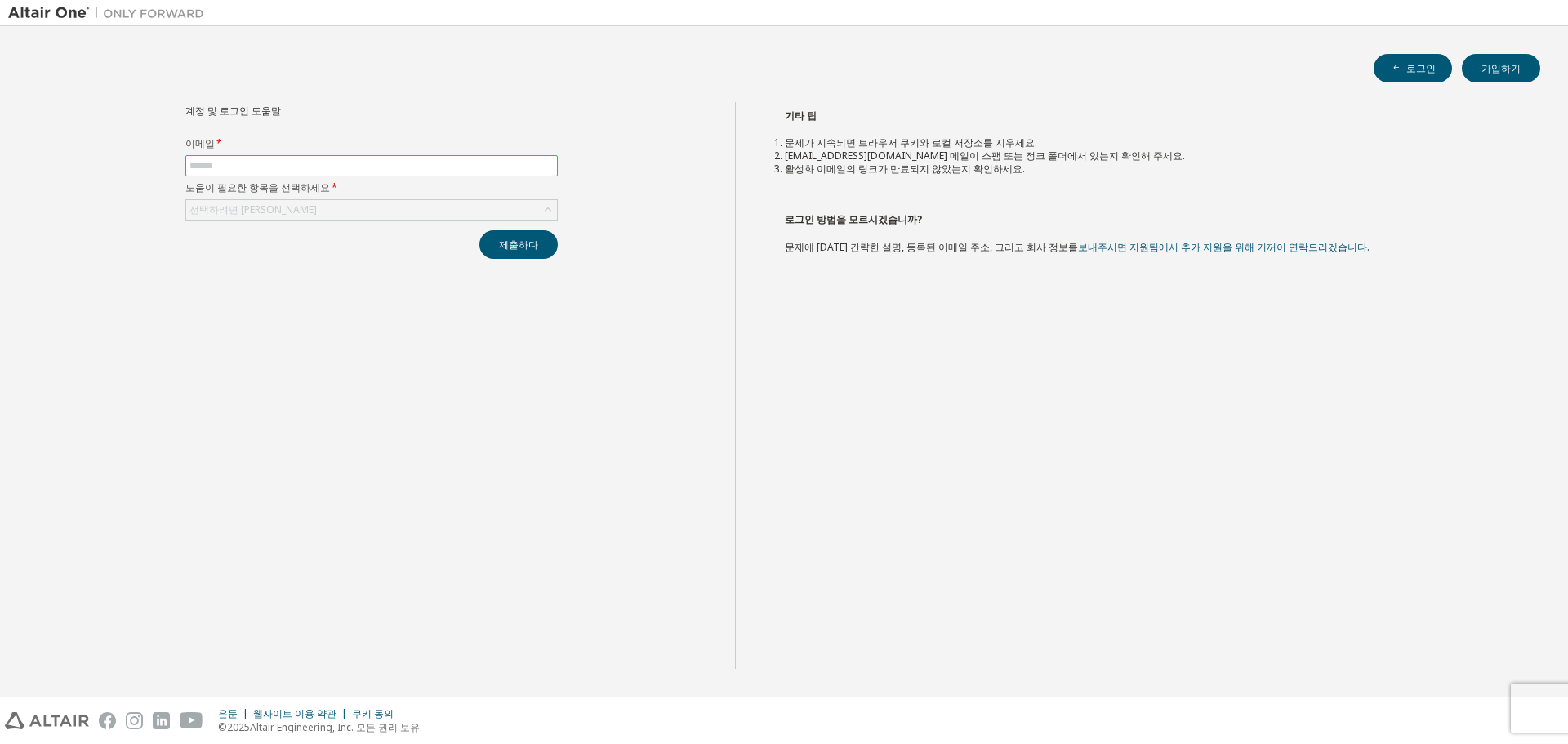
click at [303, 166] on input "text" at bounding box center [372, 166] width 364 height 13
type input "**********"
click at [317, 210] on div "선택하려면 클릭하세요" at bounding box center [371, 210] width 371 height 19
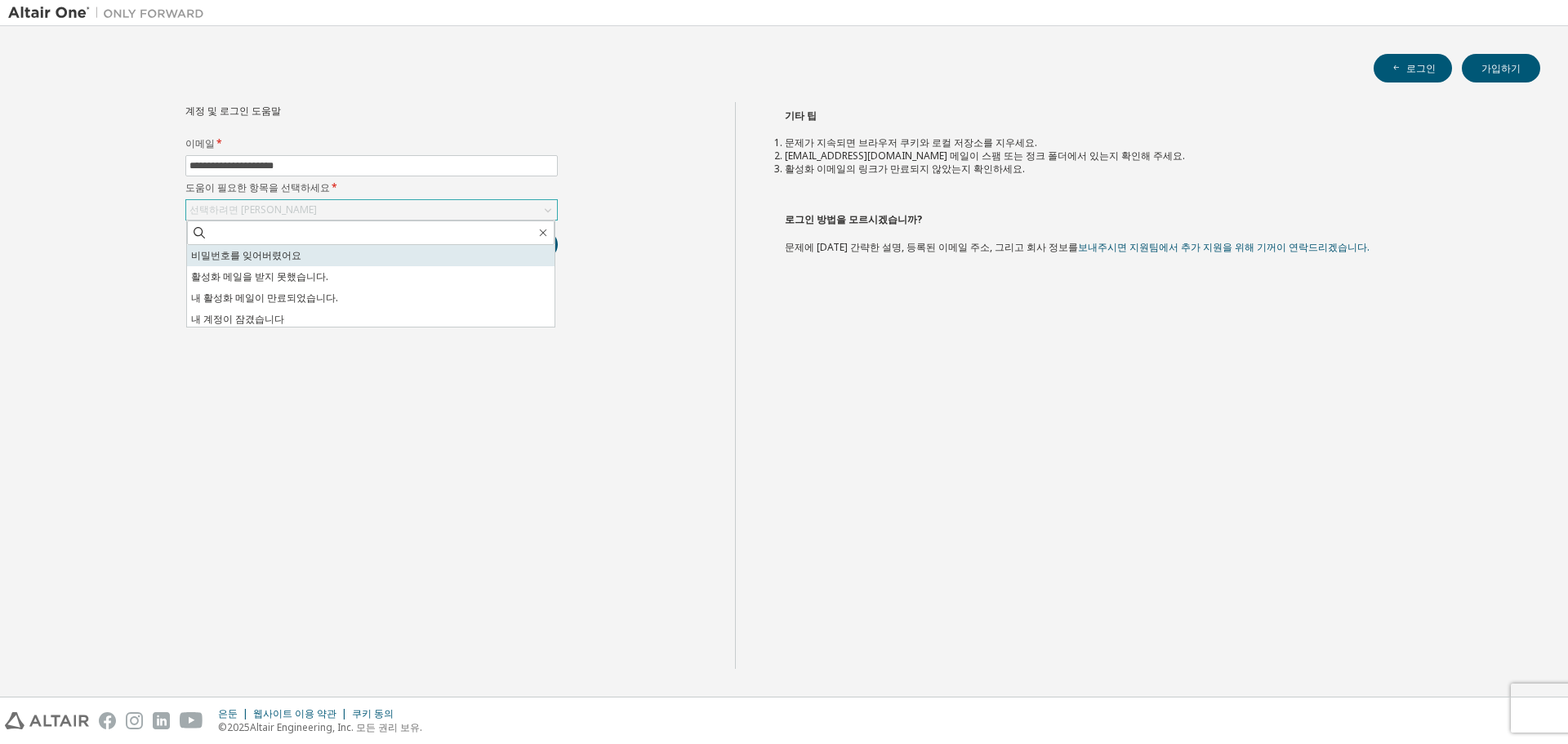
click at [294, 260] on li "비밀번호를 잊어버렸어요" at bounding box center [371, 256] width 368 height 21
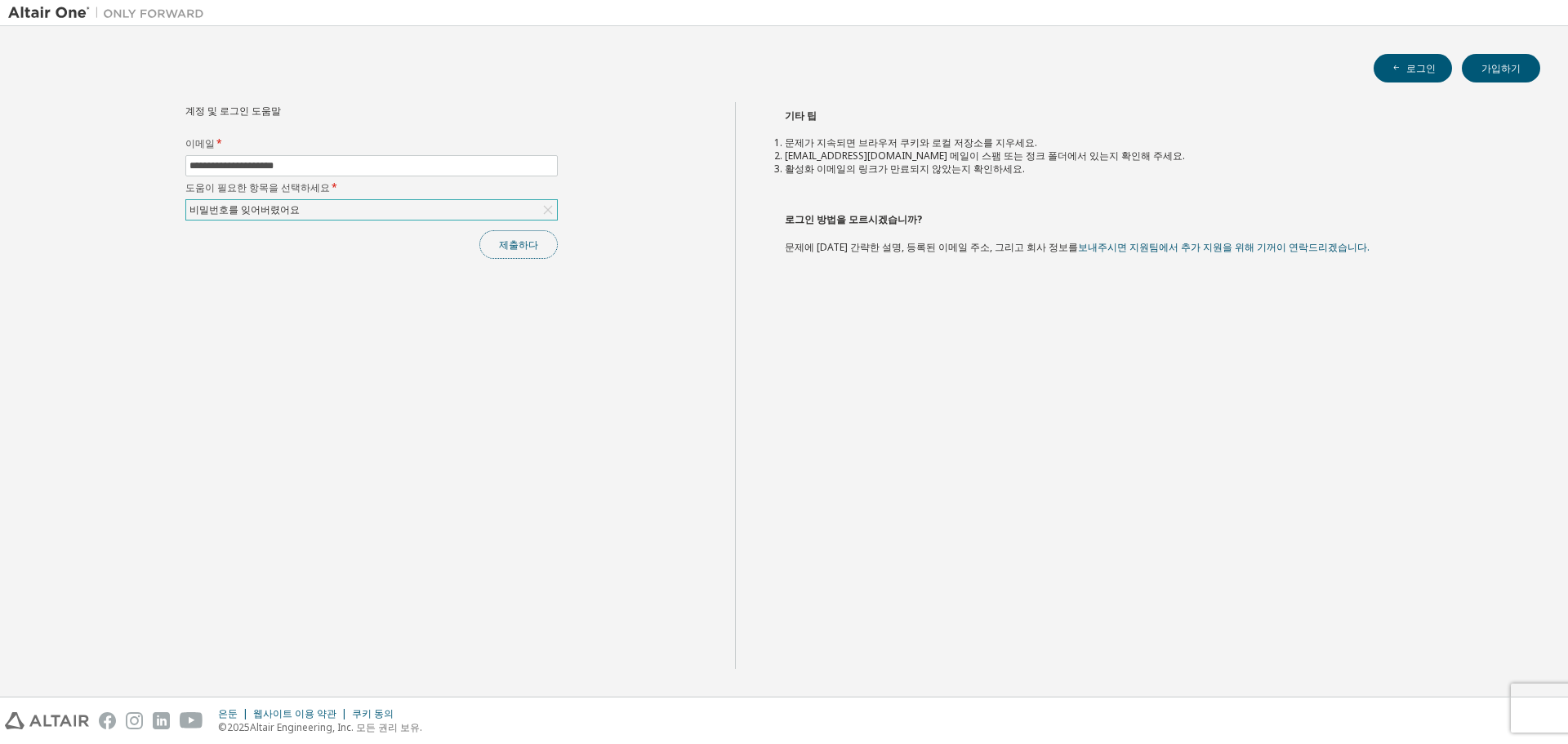
click at [521, 242] on font "제출하다" at bounding box center [519, 244] width 39 height 14
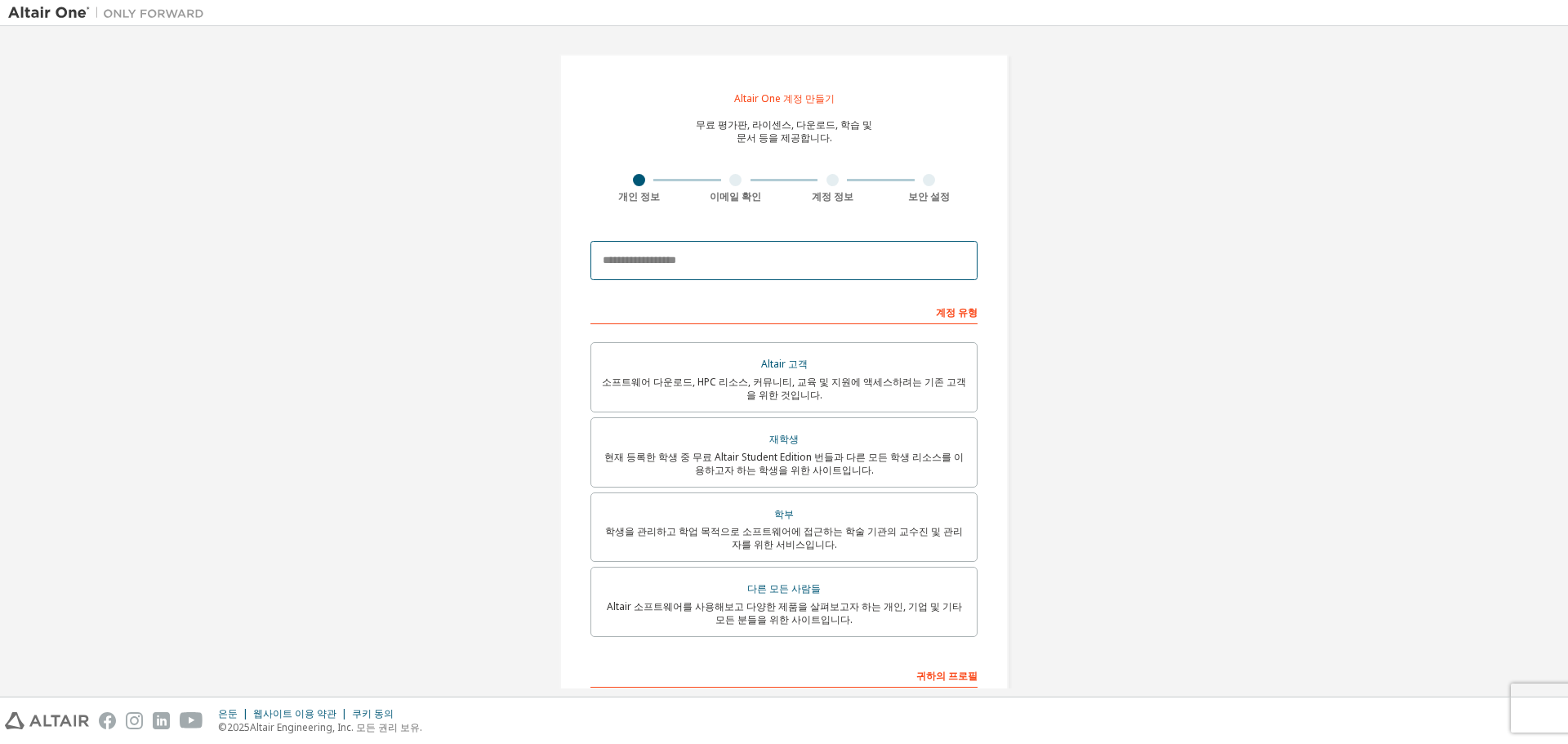
click at [694, 262] on input "email" at bounding box center [784, 261] width 387 height 39
type input "**********"
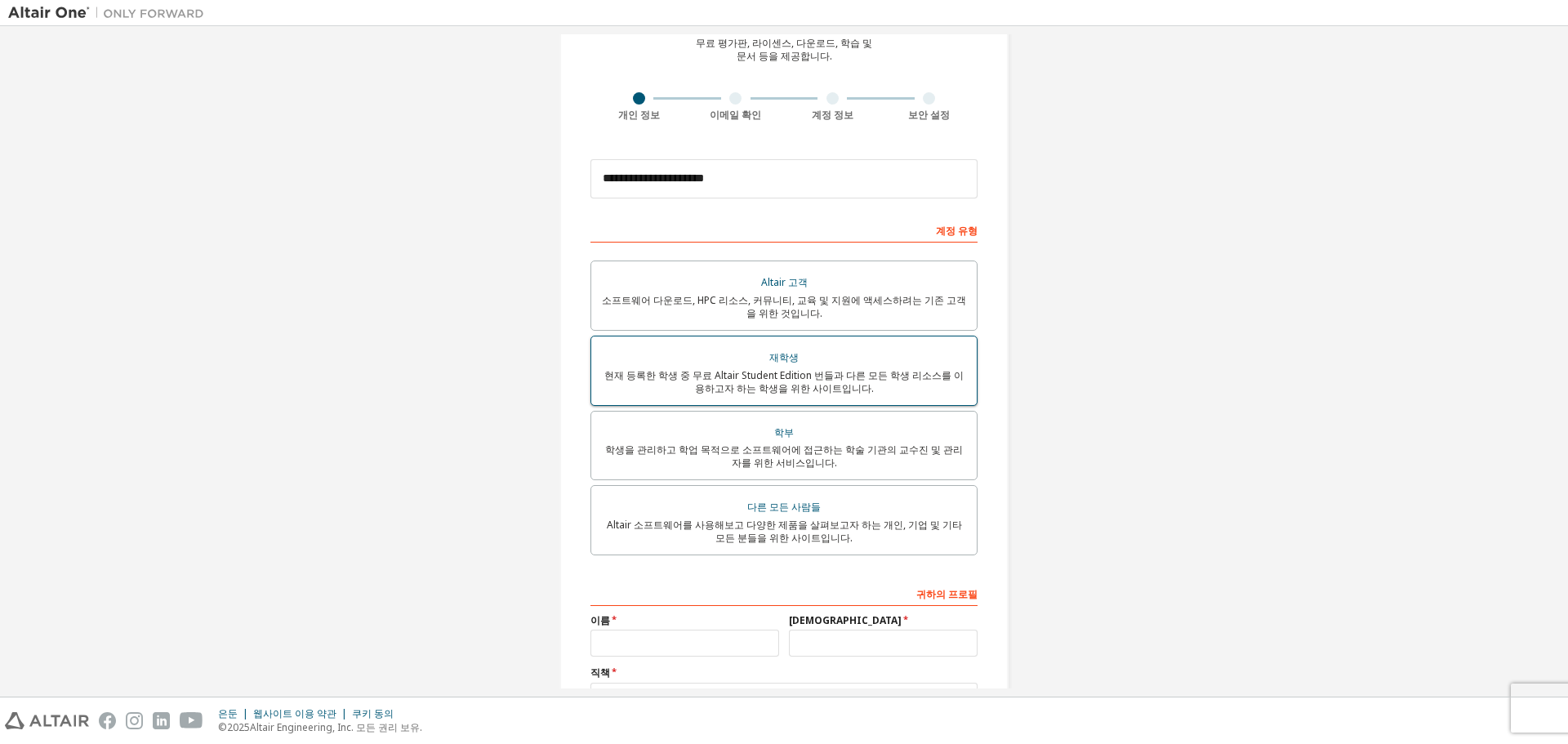
click at [862, 387] on div "현재 등록한 학생 중 무료 Altair Student Edition 번들과 다른 모든 학생 리소스를 이용하고자 하는 학생을 위한 사이트입니다." at bounding box center [784, 382] width 366 height 26
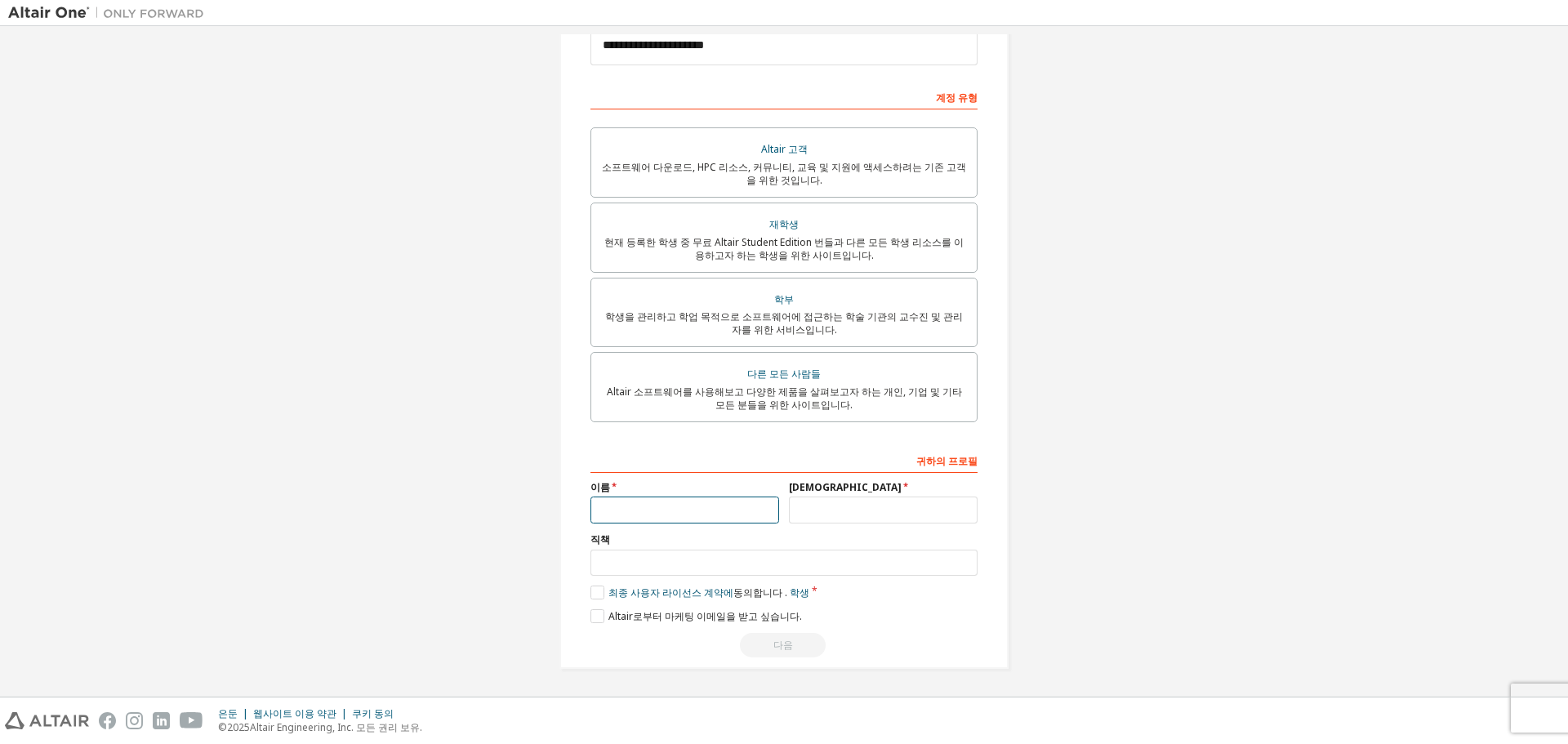
click at [709, 502] on input "text" at bounding box center [685, 510] width 189 height 27
type input "***"
type input "******"
click at [711, 565] on input "text" at bounding box center [784, 564] width 387 height 27
type input "**"
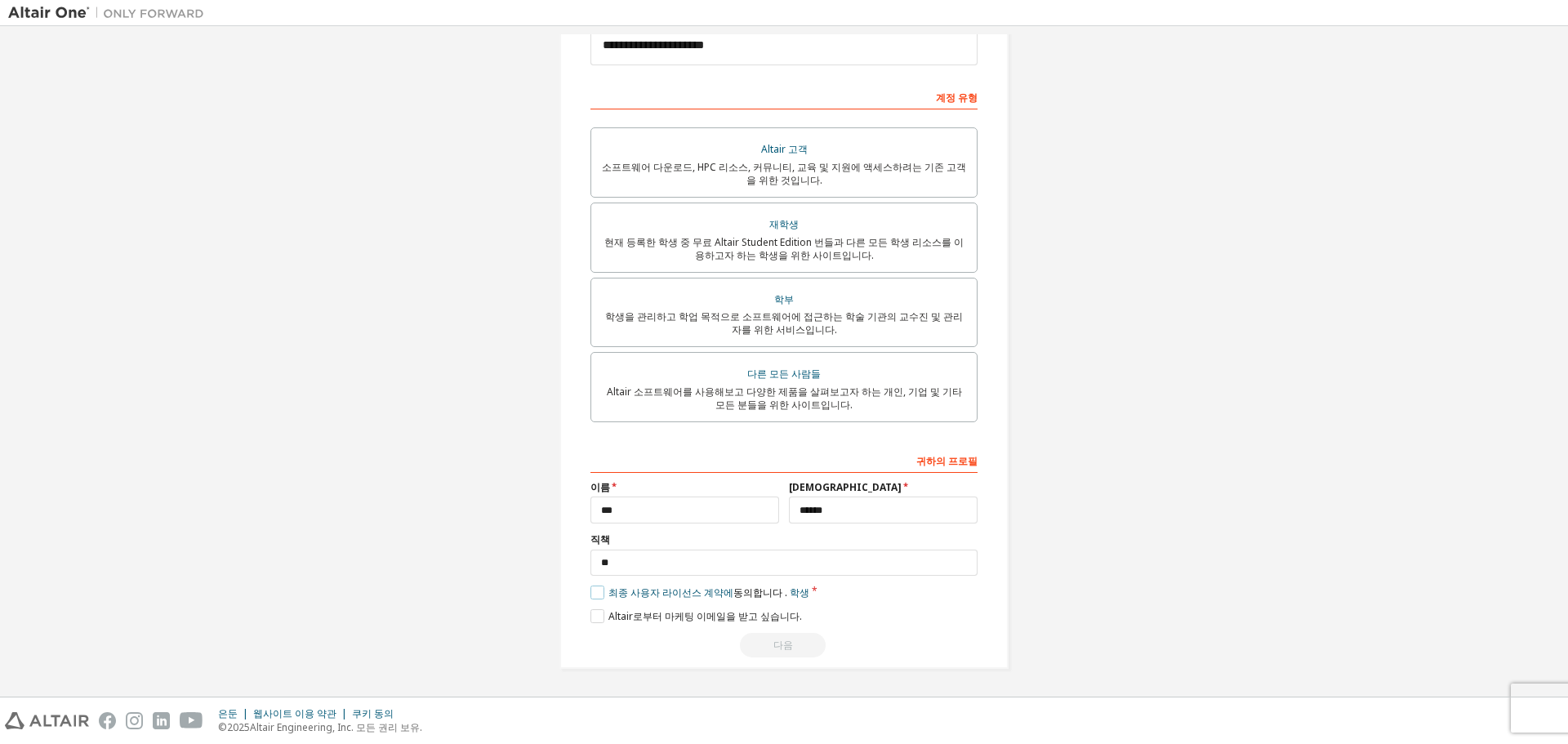
click at [597, 591] on label "최종 사용자 라이선스 계약에 동의합니다 . 학생" at bounding box center [700, 593] width 219 height 14
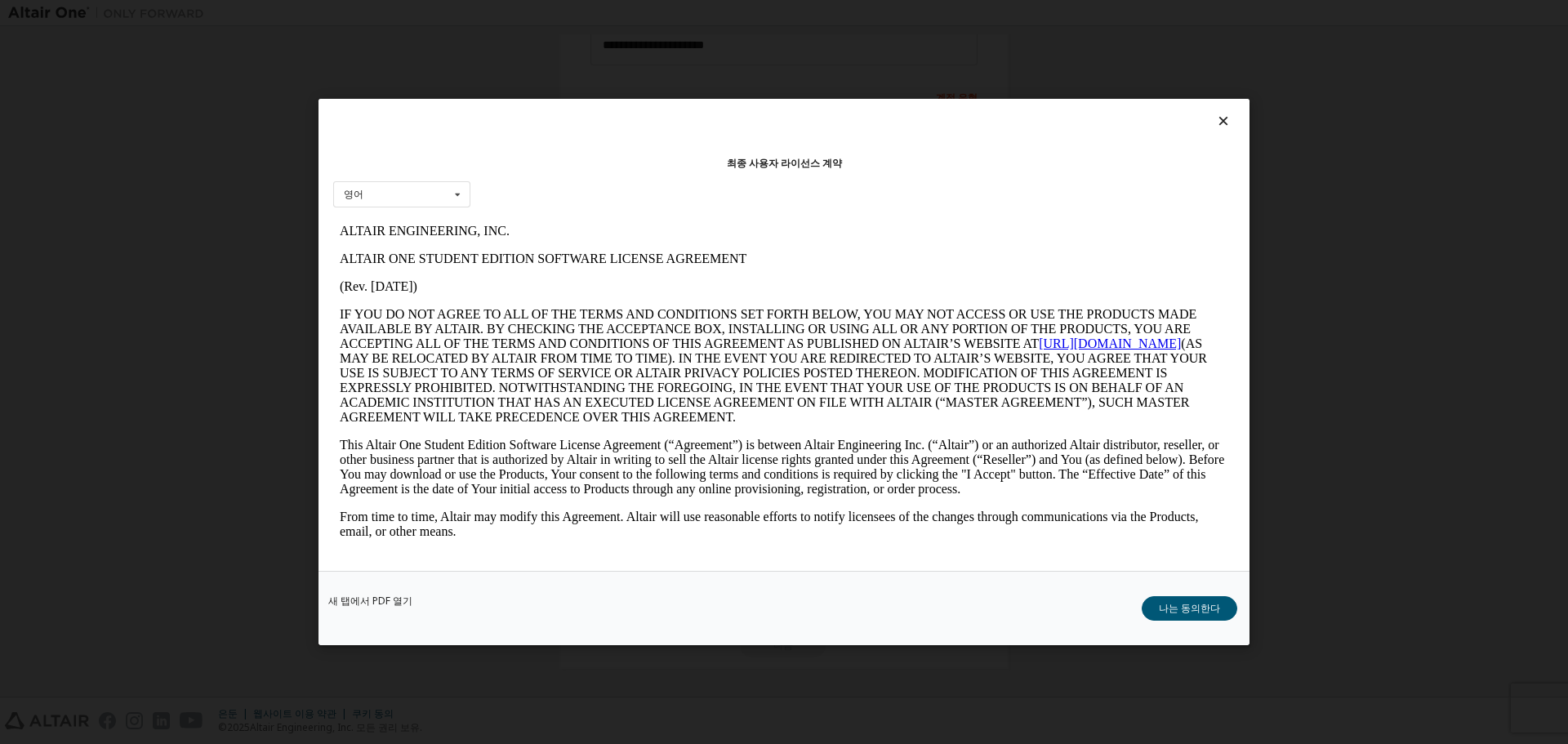
scroll to position [0, 0]
click at [1201, 607] on font "나는 동의한다" at bounding box center [1189, 609] width 61 height 14
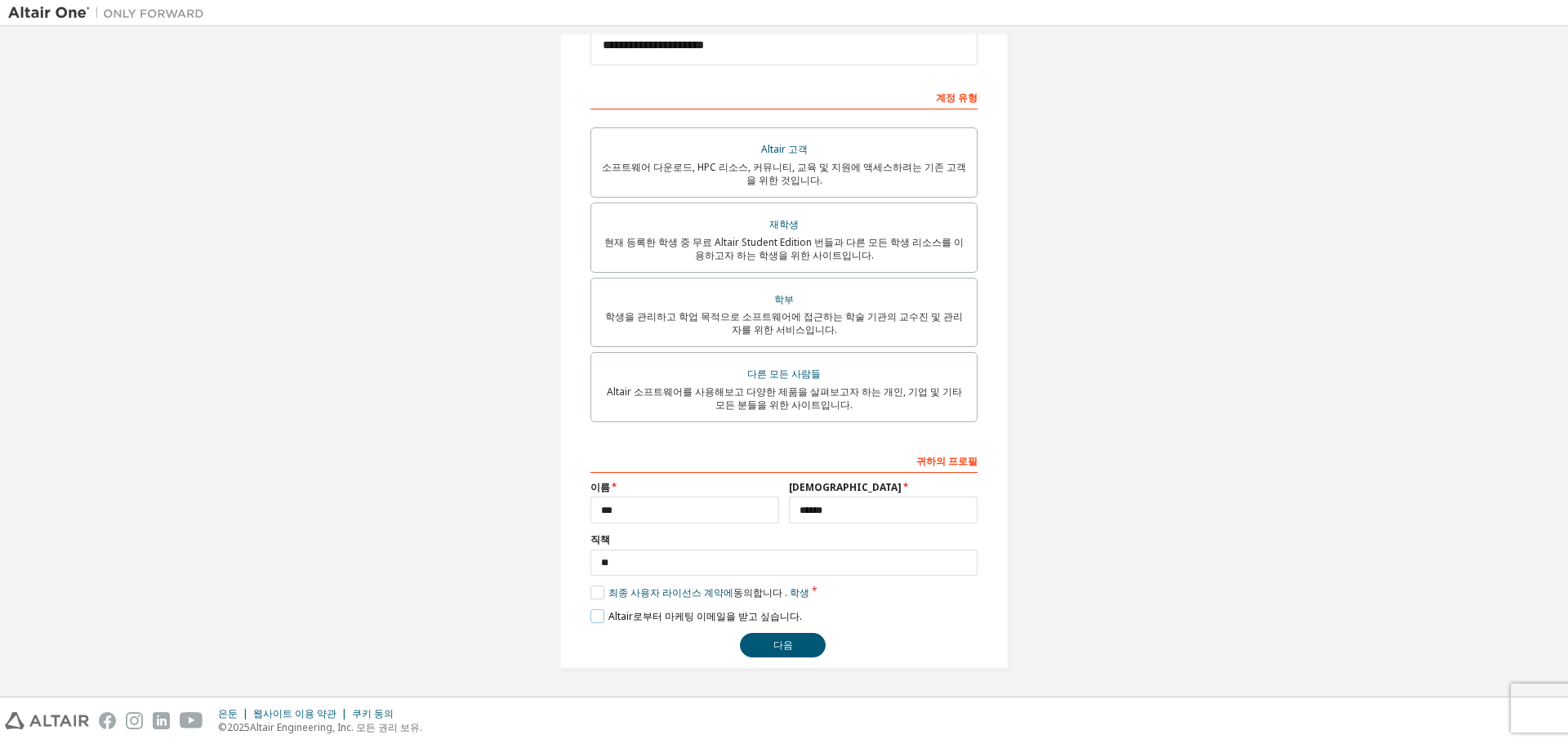
click at [593, 614] on label "Altair로부터 마케팅 이메일을 받고 싶습니다." at bounding box center [696, 616] width 211 height 14
click at [595, 617] on label "Altair로부터 마케팅 이메일을 받고 싶습니다." at bounding box center [696, 616] width 211 height 14
click at [818, 643] on button "다음" at bounding box center [783, 645] width 86 height 24
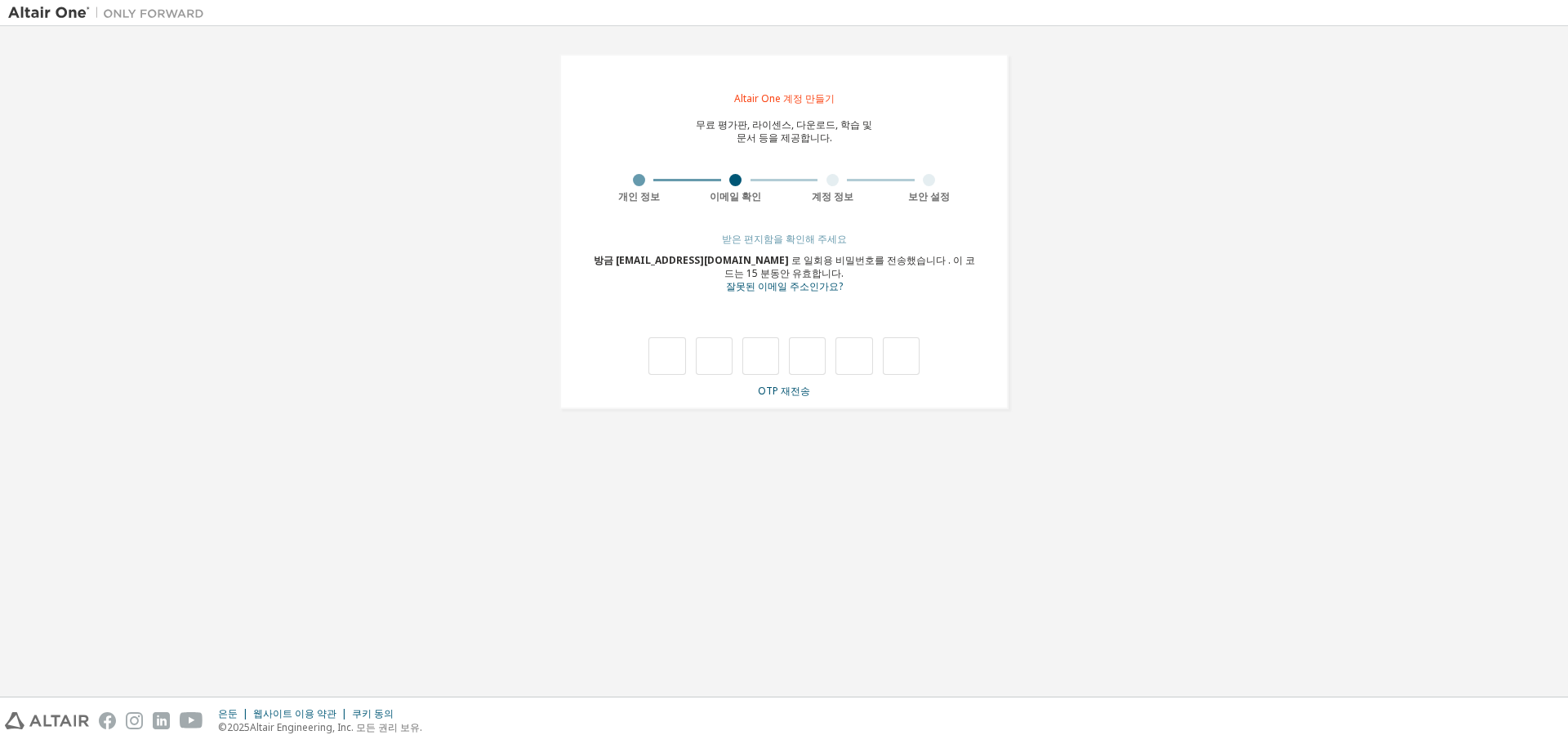
type input "*"
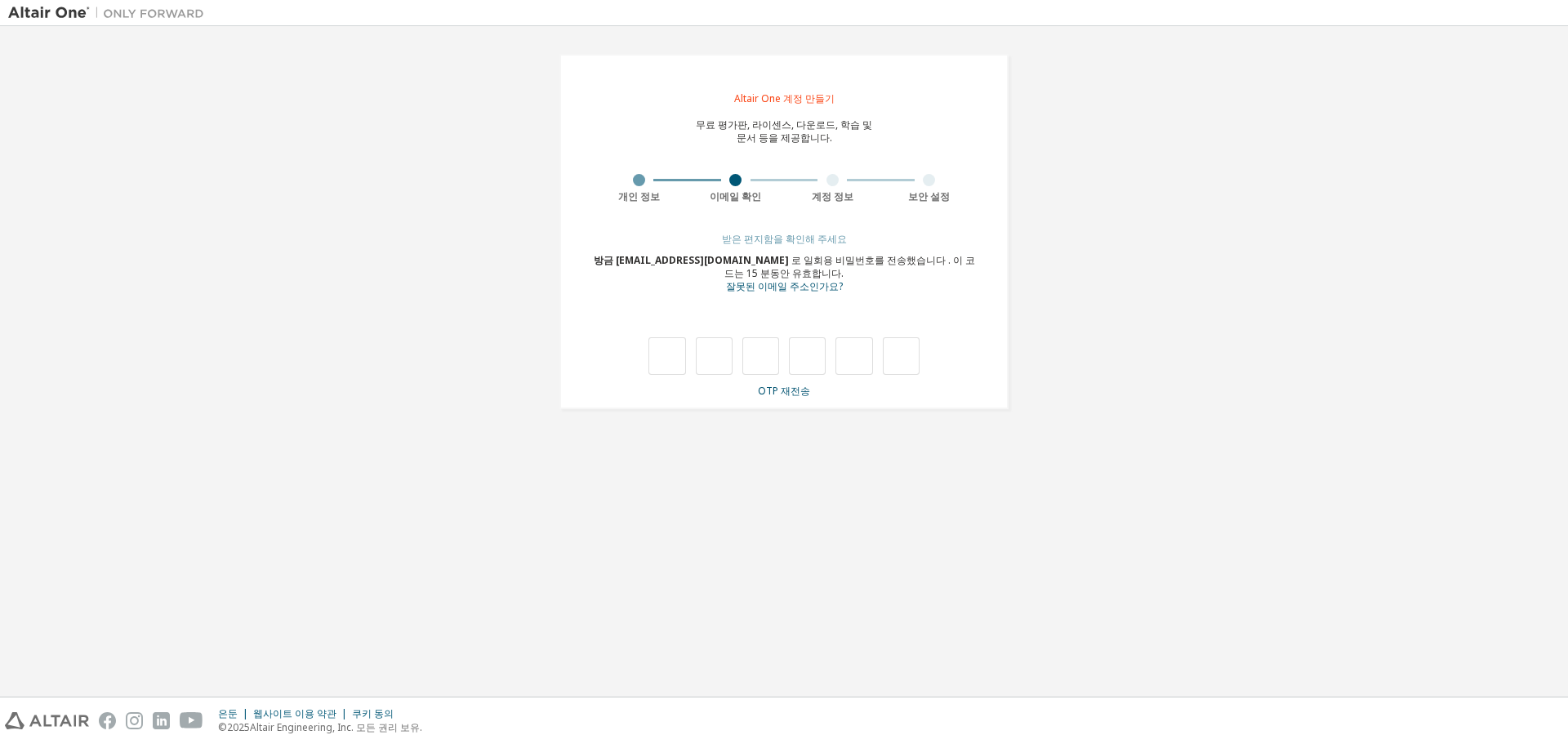
type input "*"
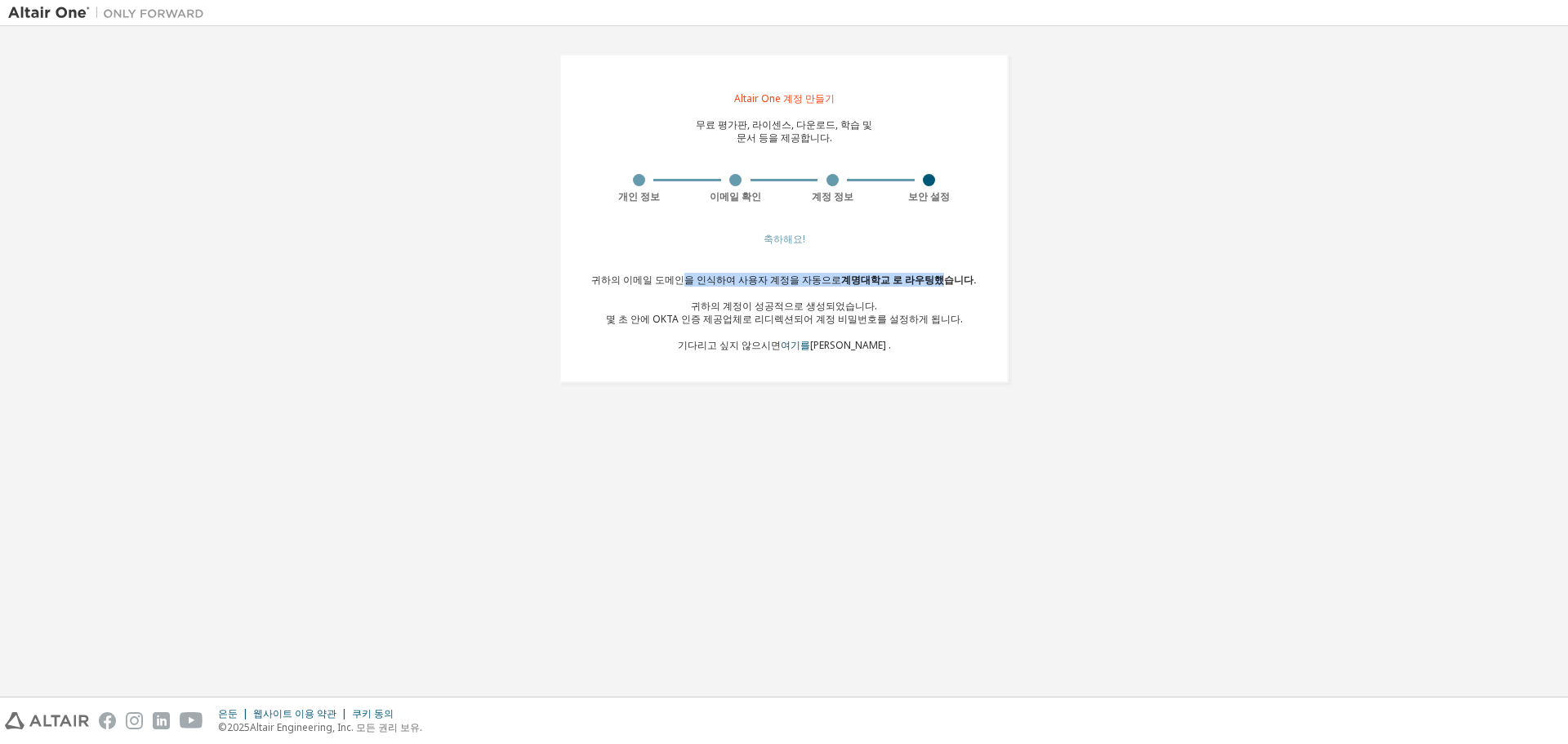
drag, startPoint x: 749, startPoint y: 273, endPoint x: 933, endPoint y: 279, distance: 184.1
click at [933, 279] on font "귀하의 이메일 도메인을 인식하여 사용자 계정을 자동으로 계명대학교 로 라우팅했습니다 ." at bounding box center [784, 279] width 385 height 14
